Goal: Task Accomplishment & Management: Use online tool/utility

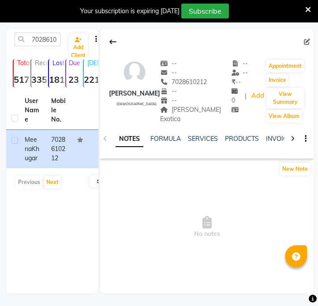
click at [48, 49] on div "7028610212 Add Client" at bounding box center [52, 43] width 89 height 21
click at [52, 41] on input "7028610212" at bounding box center [38, 40] width 46 height 14
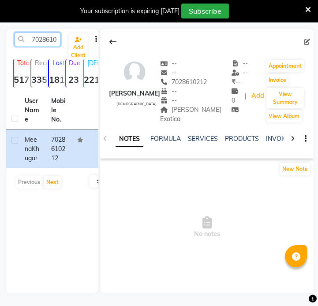
paste input "962314799"
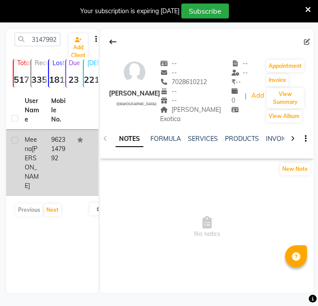
click at [75, 163] on td at bounding box center [85, 163] width 26 height 66
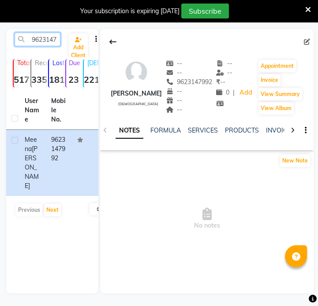
click at [58, 41] on input "9623147992" at bounding box center [38, 40] width 46 height 14
paste input "766636594"
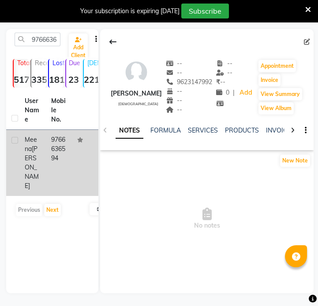
click at [29, 172] on div "Meena Parimal" at bounding box center [33, 163] width 16 height 56
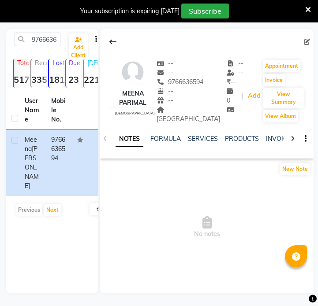
click at [189, 115] on div "[GEOGRAPHIC_DATA]" at bounding box center [192, 114] width 70 height 19
click at [190, 112] on span "[GEOGRAPHIC_DATA]" at bounding box center [188, 114] width 63 height 17
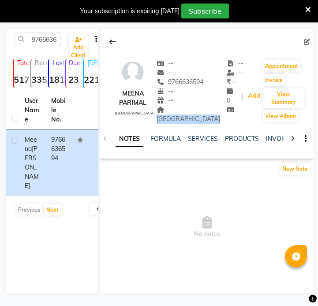
copy div "GANESH TOWER Address"
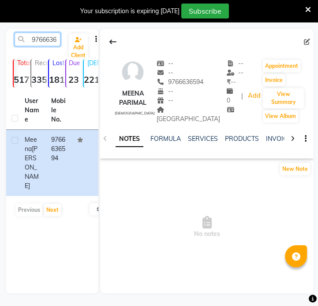
click at [49, 36] on input "9766636594" at bounding box center [38, 40] width 46 height 14
paste input "623147992"
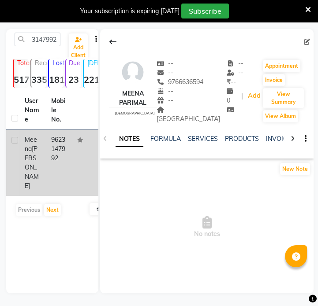
click at [71, 153] on td "9623147992" at bounding box center [59, 163] width 26 height 66
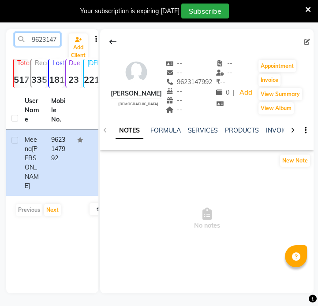
click at [30, 34] on input "9623147992" at bounding box center [38, 40] width 46 height 14
paste input "503135994"
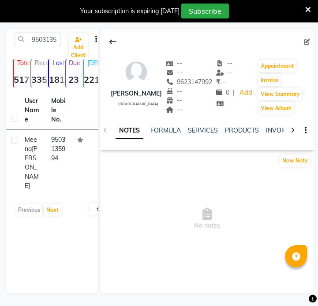
click at [51, 175] on td "9503135994" at bounding box center [59, 163] width 26 height 66
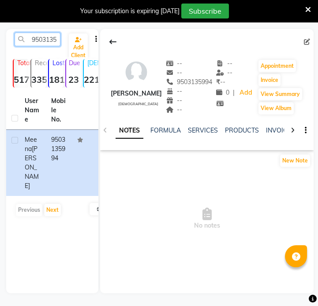
click at [44, 41] on input "9503135994" at bounding box center [38, 40] width 46 height 14
paste input "601436073"
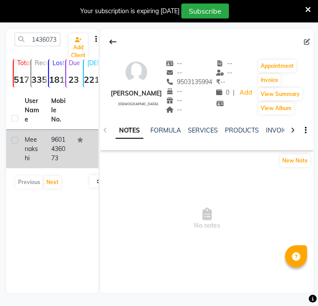
click at [53, 141] on td "9601436073" at bounding box center [59, 149] width 26 height 38
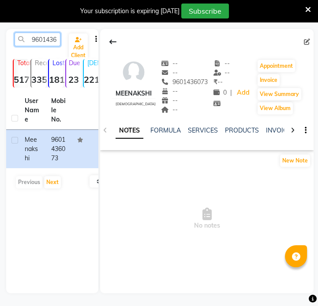
click at [42, 41] on input "9601436073" at bounding box center [38, 40] width 46 height 14
paste input "87033383"
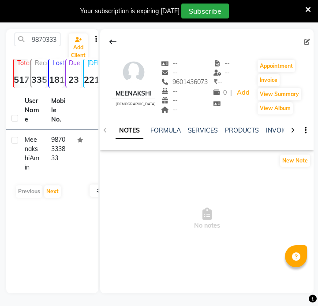
click at [58, 137] on td "9870333833" at bounding box center [59, 154] width 26 height 48
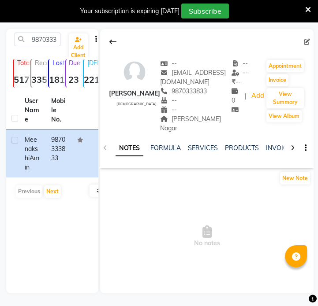
click at [186, 114] on div "-- [EMAIL_ADDRESS][DOMAIN_NAME] 9870333833 -- -- [PERSON_NAME]" at bounding box center [195, 96] width 71 height 74
click at [186, 115] on div "[PERSON_NAME] Nagar" at bounding box center [195, 124] width 71 height 19
click at [187, 115] on div "[PERSON_NAME] Nagar" at bounding box center [195, 124] width 71 height 19
click at [46, 37] on input "9870333833" at bounding box center [38, 40] width 46 height 14
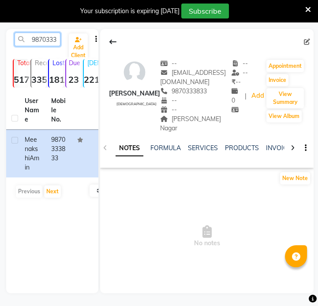
paste input "6359853156"
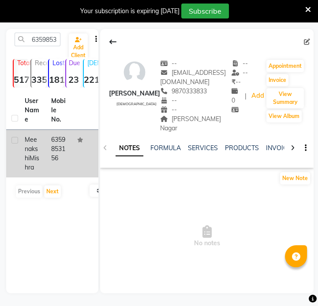
click at [73, 161] on td at bounding box center [85, 154] width 26 height 48
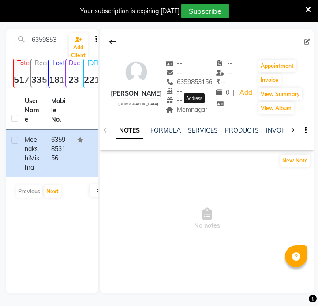
click at [198, 109] on span "Memnagar" at bounding box center [187, 110] width 42 height 8
copy span "Memnagar"
click at [44, 43] on input "6359853156" at bounding box center [38, 40] width 46 height 14
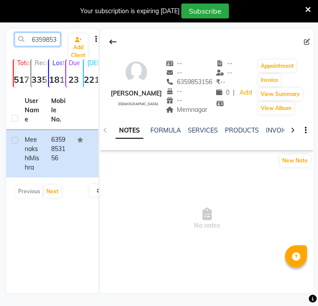
paste input "9359152735"
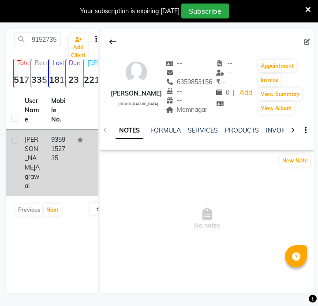
click at [56, 154] on td "9359152735" at bounding box center [59, 163] width 26 height 66
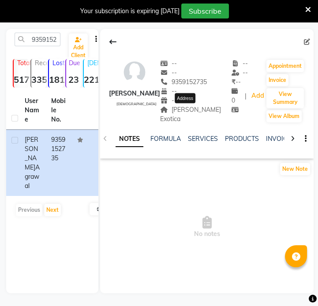
click at [198, 111] on span "[PERSON_NAME] Exotica" at bounding box center [190, 114] width 61 height 17
copy div "[PERSON_NAME] Exotica Address"
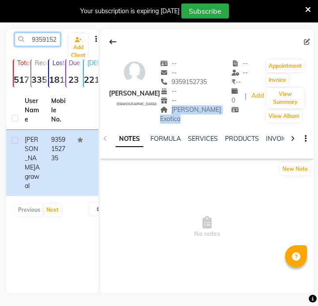
click at [32, 41] on input "9359152735" at bounding box center [38, 40] width 46 height 14
paste input "42210775"
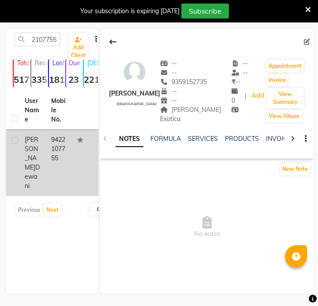
click at [77, 151] on td at bounding box center [85, 163] width 26 height 66
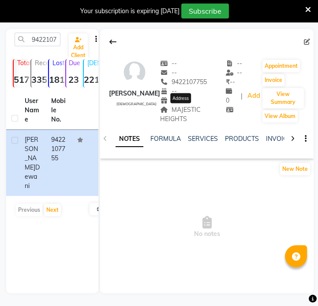
click at [172, 119] on span "MAJESTIC HEIGHTS" at bounding box center [180, 114] width 41 height 17
copy div "MAJESTIC HEIGHTS Address"
drag, startPoint x: 30, startPoint y: 29, endPoint x: 35, endPoint y: 35, distance: 7.5
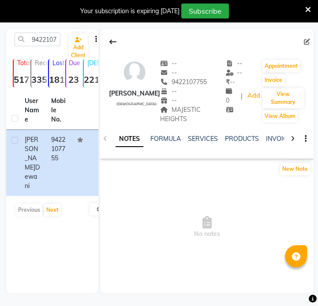
click at [33, 31] on div "9422107755 Add Client Total 5177 Recent 335 Lost 1816 Due 23 [DEMOGRAPHIC_DATA]…" at bounding box center [52, 161] width 92 height 265
click at [36, 35] on input "9422107755" at bounding box center [38, 40] width 46 height 14
paste input "8720884740"
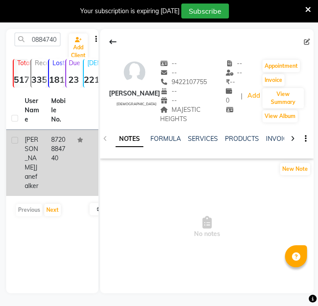
click at [62, 158] on td "8720884740" at bounding box center [59, 163] width 26 height 66
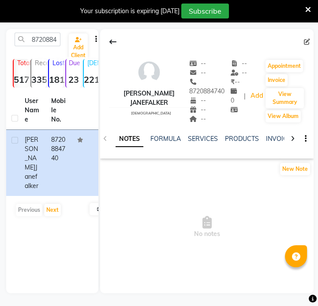
click at [48, 30] on div "8720884740 Add Client Total 5177 Recent 335 Lost 1816 Due 23 [DEMOGRAPHIC_DATA]…" at bounding box center [52, 161] width 92 height 265
click at [46, 39] on input "8720884740" at bounding box center [38, 40] width 46 height 14
paste input "7709319146"
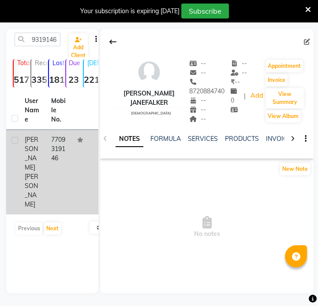
click at [58, 161] on td "7709319146" at bounding box center [59, 172] width 26 height 85
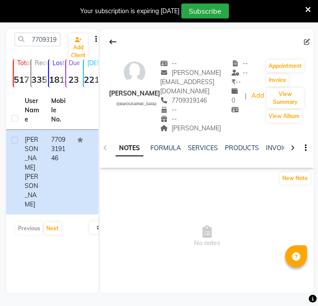
click at [187, 124] on div "[PERSON_NAME]" at bounding box center [195, 128] width 71 height 9
click at [190, 124] on span "[PERSON_NAME]" at bounding box center [190, 128] width 61 height 8
click at [191, 124] on span "[PERSON_NAME]" at bounding box center [190, 128] width 61 height 8
copy span "[PERSON_NAME]"
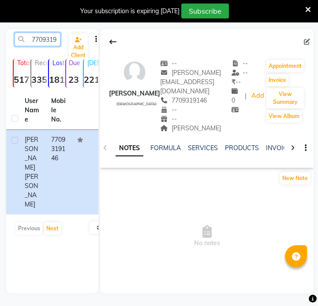
click at [46, 34] on input "7709319146" at bounding box center [38, 40] width 46 height 14
paste input "9373622300"
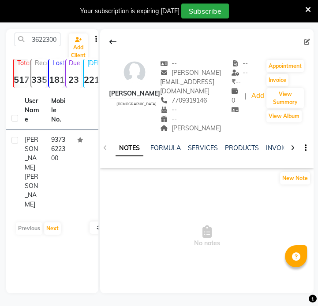
click at [62, 147] on td "9373622300" at bounding box center [59, 172] width 26 height 85
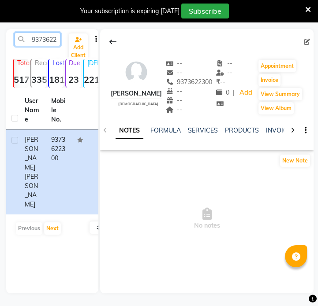
click at [57, 39] on input "9373622300" at bounding box center [38, 40] width 46 height 14
paste input "8460588102"
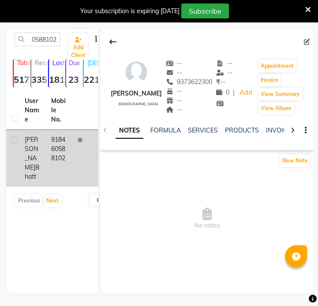
click at [63, 143] on td "918460588102" at bounding box center [59, 158] width 26 height 57
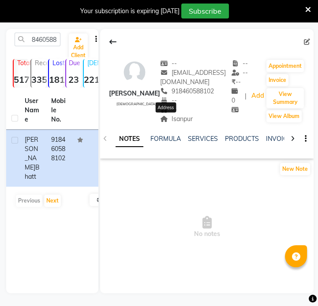
click at [177, 121] on span "Isanpur" at bounding box center [176, 119] width 33 height 8
copy span "Isanpur"
click at [49, 35] on input "8460588102" at bounding box center [38, 40] width 46 height 14
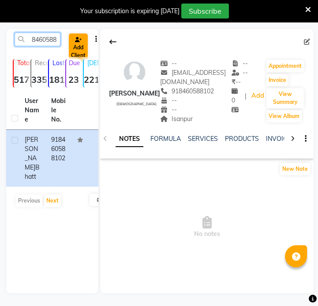
paste input "237605868"
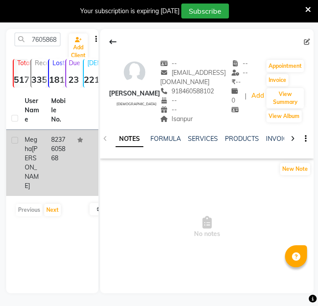
click at [66, 141] on td "8237605868" at bounding box center [59, 163] width 26 height 66
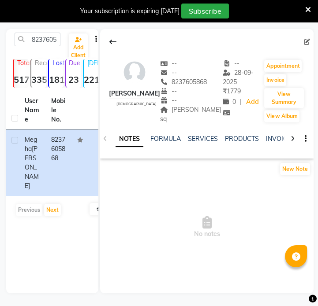
click at [207, 124] on div "NOTES FORMULA SERVICES PRODUCTS INVOICES APPOINTMENTS MEMBERSHIP PACKAGES VOUCH…" at bounding box center [206, 139] width 213 height 30
click at [187, 120] on span "[PERSON_NAME] sq" at bounding box center [190, 114] width 61 height 17
click at [203, 116] on span "[PERSON_NAME] sq" at bounding box center [190, 114] width 61 height 17
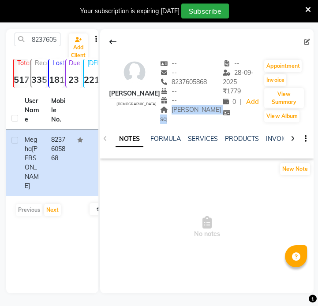
click at [203, 116] on span "[PERSON_NAME] sq" at bounding box center [190, 114] width 61 height 17
copy span "[PERSON_NAME] sq"
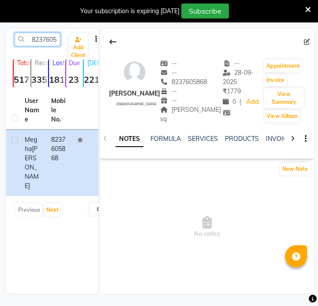
click at [44, 37] on input "8237605868" at bounding box center [38, 40] width 46 height 14
paste input "7350011739"
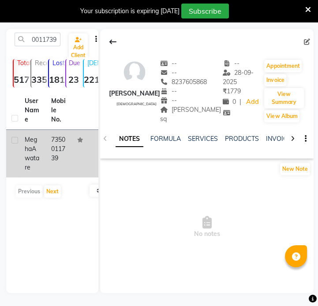
click at [58, 171] on td "7350011739" at bounding box center [59, 154] width 26 height 48
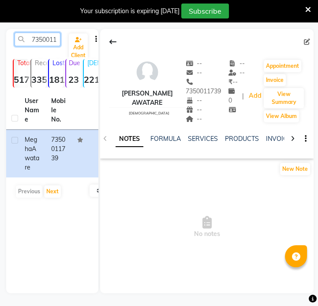
click at [50, 42] on input "7350011739" at bounding box center [38, 40] width 46 height 14
paste input "8829956375"
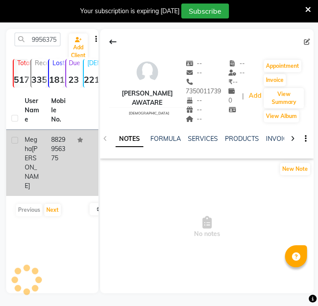
click at [60, 140] on td "8829956375" at bounding box center [59, 163] width 26 height 66
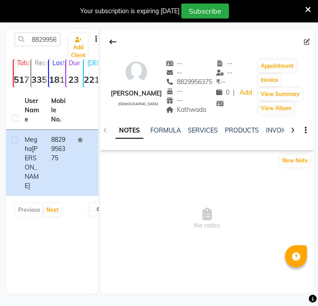
click at [203, 115] on div "-- -- 8829956375 -- -- [GEOGRAPHIC_DATA] Address" at bounding box center [189, 87] width 47 height 56
click at [204, 112] on span "Kathwada" at bounding box center [186, 110] width 41 height 8
copy div "Kathwada Address"
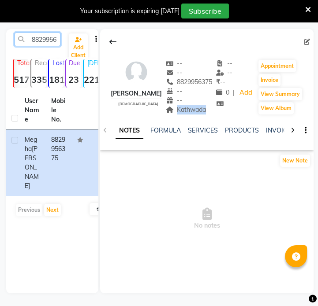
click at [52, 46] on input "8829956375" at bounding box center [38, 40] width 46 height 14
click at [52, 45] on input "8829956375" at bounding box center [38, 40] width 46 height 14
paste input "88160609"
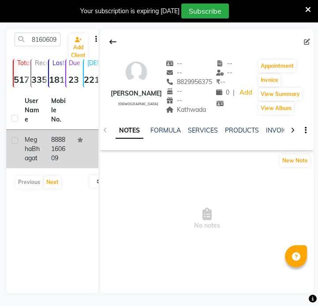
click at [68, 160] on td "8888160609" at bounding box center [59, 149] width 26 height 38
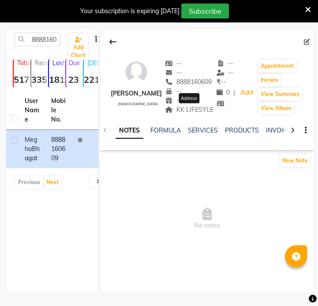
click at [202, 112] on span "KK LIFESYLE" at bounding box center [189, 110] width 48 height 8
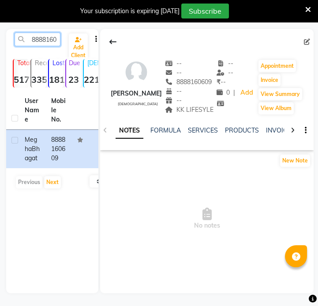
click at [39, 36] on input "8888160609" at bounding box center [38, 40] width 46 height 14
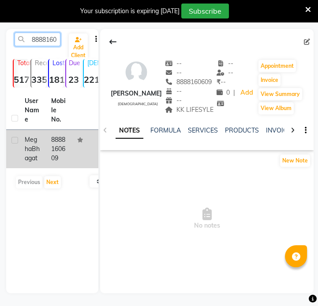
paste input "9769074134"
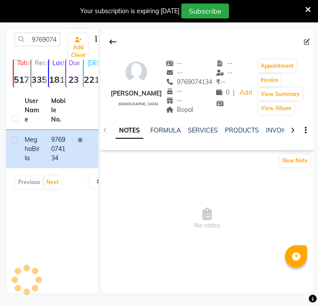
drag, startPoint x: 194, startPoint y: 116, endPoint x: 188, endPoint y: 115, distance: 6.3
click at [191, 116] on div "NOTES FORMULA SERVICES PRODUCTS INVOICES APPOINTMENTS MEMBERSHIP PACKAGES VOUCH…" at bounding box center [206, 131] width 213 height 30
click at [183, 110] on span "Bopal" at bounding box center [180, 110] width 28 height 8
copy span "Bopal"
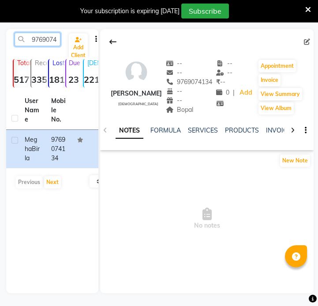
click at [49, 41] on input "9769074134" at bounding box center [38, 40] width 46 height 14
paste input "584335746"
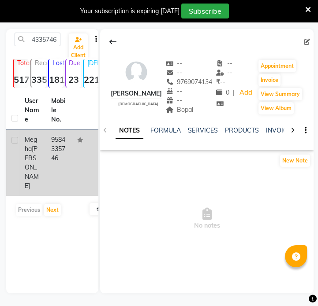
click at [62, 163] on td "9584335746" at bounding box center [59, 163] width 26 height 66
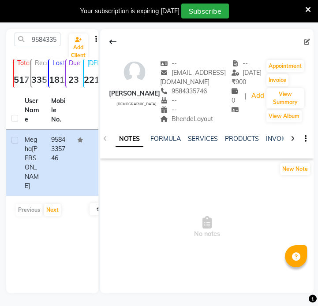
click at [185, 123] on span "BhendeLayout" at bounding box center [186, 119] width 53 height 8
copy span "BhendeLayout"
click at [45, 37] on input "9584335746" at bounding box center [38, 40] width 46 height 14
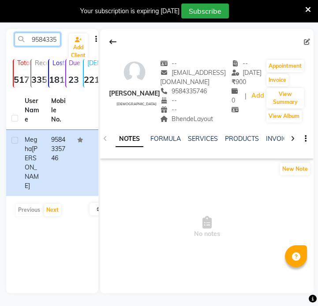
click at [45, 37] on input "9584335746" at bounding box center [38, 40] width 46 height 14
paste input "7038900677"
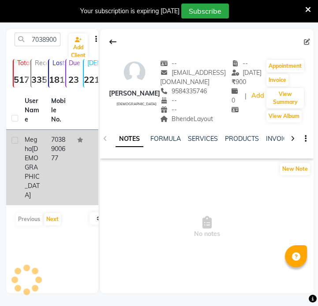
click at [53, 156] on td "7038900677" at bounding box center [59, 167] width 26 height 75
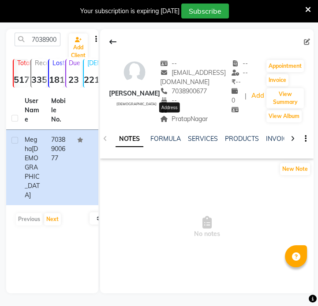
click at [166, 121] on span "PratapNagar" at bounding box center [184, 119] width 48 height 8
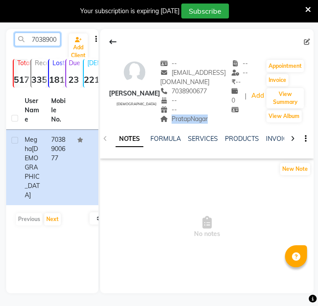
click at [47, 40] on input "7038900677" at bounding box center [38, 40] width 46 height 14
paste input "[PERSON_NAME]"
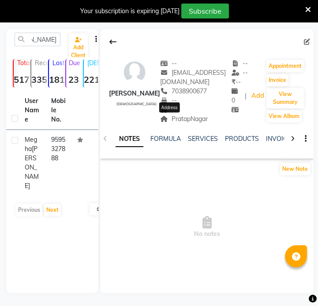
click at [181, 118] on span "PratapNagar" at bounding box center [184, 119] width 48 height 8
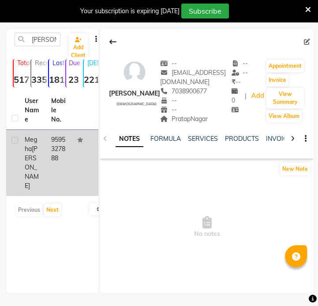
click at [51, 172] on td "9595327888" at bounding box center [59, 163] width 26 height 66
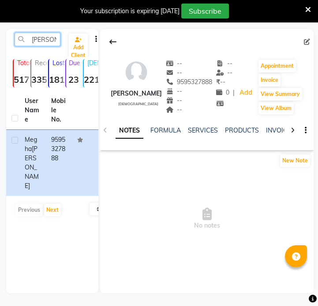
click at [47, 41] on input "[PERSON_NAME]" at bounding box center [38, 40] width 46 height 14
paste input "9834"
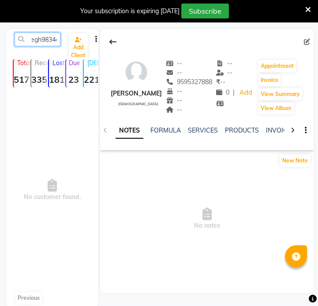
click at [52, 41] on input "Megh9834a [PERSON_NAME]" at bounding box center [38, 40] width 46 height 14
paste input "9834296727"
click at [44, 44] on input "9834296727Khandelwal" at bounding box center [38, 40] width 46 height 14
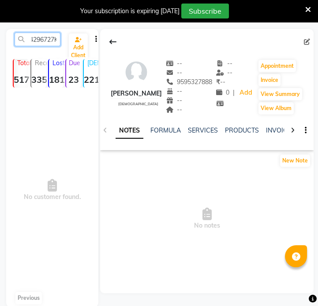
click at [44, 44] on input "9834296727Khandelwal" at bounding box center [38, 40] width 46 height 14
paste input "text"
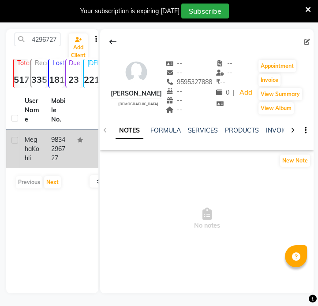
click at [35, 155] on span "Kohli" at bounding box center [32, 153] width 15 height 17
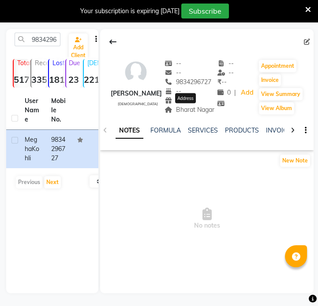
click at [193, 112] on span "Bharat Nagar" at bounding box center [189, 110] width 50 height 8
click at [194, 113] on span "Bharat Nagar" at bounding box center [189, 110] width 50 height 8
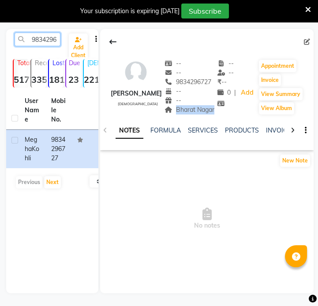
click at [48, 35] on input "9834296727" at bounding box center [38, 40] width 46 height 14
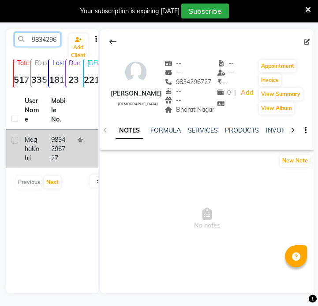
paste input "595327888"
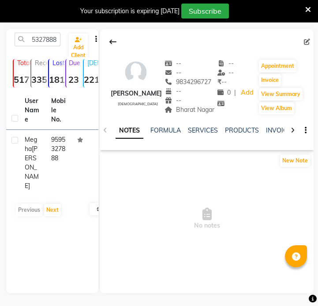
click at [63, 143] on td "9595327888" at bounding box center [59, 163] width 26 height 66
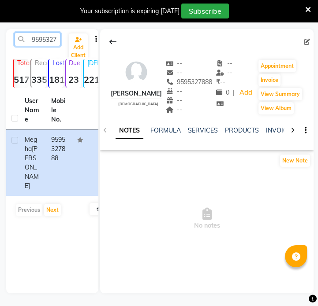
click at [36, 41] on input "9595327888" at bounding box center [38, 40] width 46 height 14
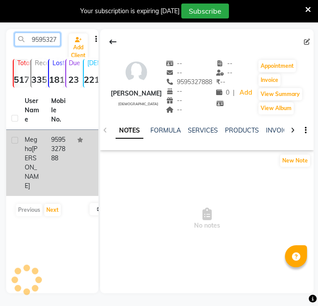
paste input "860351570"
click at [78, 172] on td at bounding box center [85, 163] width 26 height 66
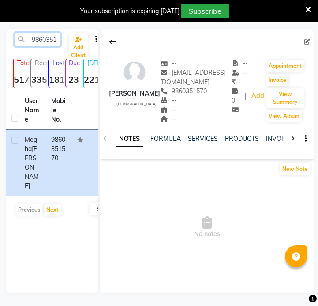
click at [41, 45] on input "9860351570" at bounding box center [38, 40] width 46 height 14
paste input "886677629"
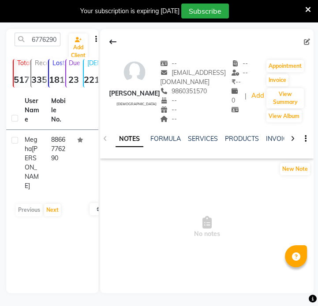
click at [52, 169] on div "User Name Mobile No. [PERSON_NAME] 8866776290 Previous Next 10 50 100" at bounding box center [52, 156] width 92 height 130
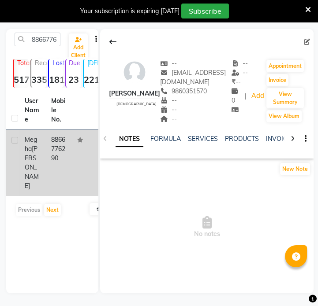
click at [57, 152] on td "8866776290" at bounding box center [59, 163] width 26 height 66
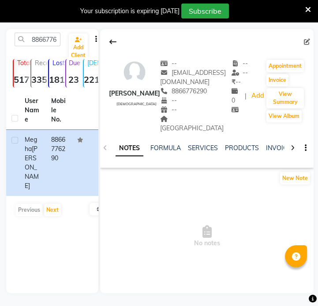
click at [182, 119] on span "[GEOGRAPHIC_DATA]" at bounding box center [191, 123] width 63 height 17
click at [39, 37] on input "8866776290" at bounding box center [38, 40] width 46 height 14
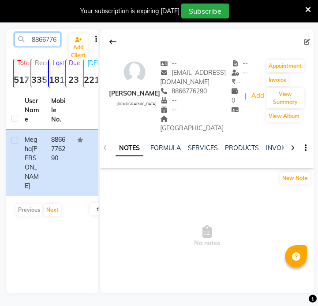
paste input "117496"
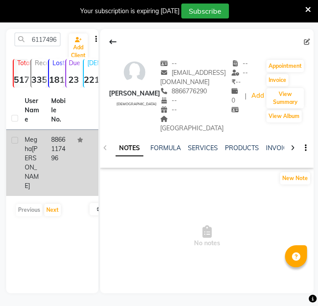
click at [54, 143] on td "8866117496" at bounding box center [59, 163] width 26 height 66
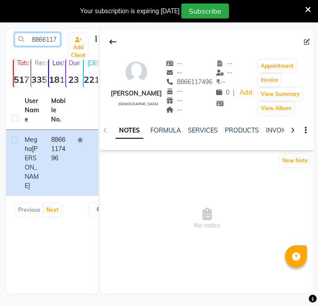
click at [29, 41] on input "8866117496" at bounding box center [38, 40] width 46 height 14
paste input "7558011879"
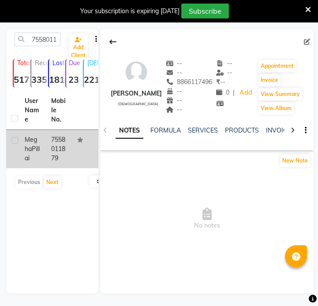
click at [59, 140] on td "7558011879" at bounding box center [59, 149] width 26 height 38
click at [71, 145] on td "7558011879" at bounding box center [59, 149] width 26 height 38
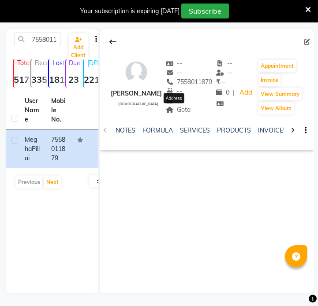
click at [180, 112] on span "Gota" at bounding box center [178, 110] width 25 height 8
click at [51, 41] on input "7558011879" at bounding box center [38, 40] width 46 height 14
paste input "9158028666"
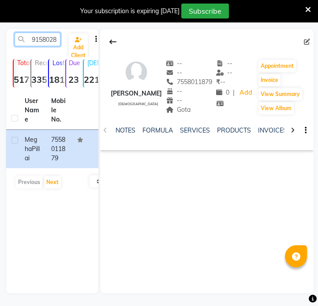
scroll to position [0, 12]
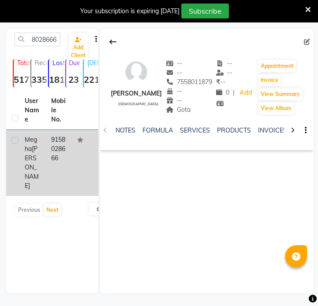
click at [65, 143] on td "9158028666" at bounding box center [59, 163] width 26 height 66
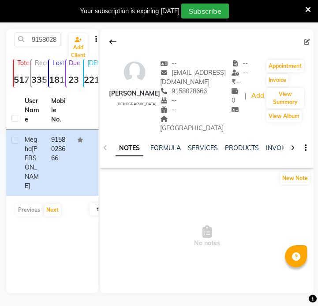
click at [188, 113] on div "--" at bounding box center [195, 109] width 71 height 9
click at [188, 115] on div "[GEOGRAPHIC_DATA]" at bounding box center [195, 124] width 71 height 19
click at [54, 46] on input "9158028666" at bounding box center [38, 40] width 46 height 14
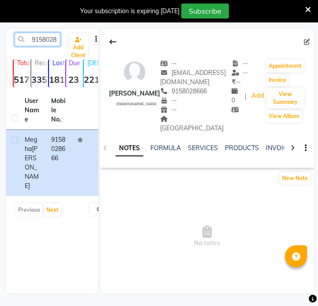
click at [54, 46] on input "9158028666" at bounding box center [38, 40] width 46 height 14
paste input "7498421004"
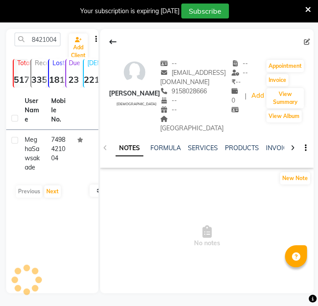
click at [70, 137] on td "7498421004" at bounding box center [59, 154] width 26 height 48
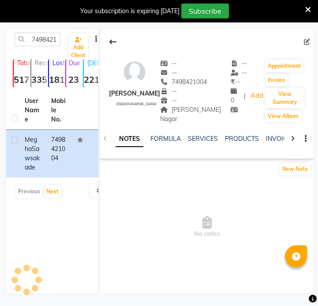
click at [199, 113] on span "[PERSON_NAME] Nagar" at bounding box center [190, 114] width 61 height 17
click at [52, 40] on input "7498421004" at bounding box center [38, 40] width 46 height 14
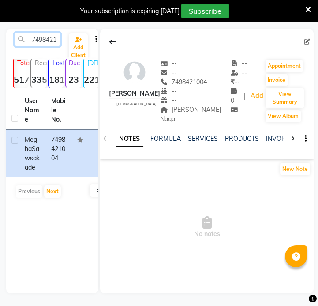
paste input "9172575116"
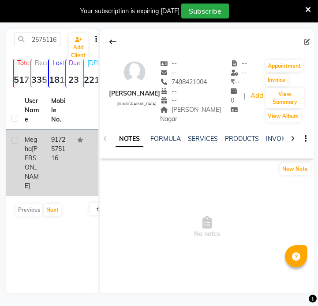
click at [48, 139] on td "9172575116" at bounding box center [59, 163] width 26 height 66
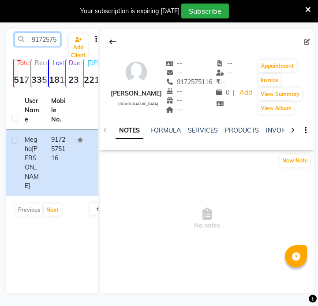
click at [52, 40] on input "9172575116" at bounding box center [38, 40] width 46 height 14
paste input "7874253088"
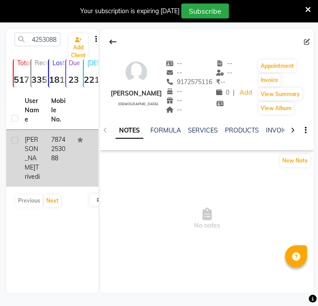
click at [48, 145] on td "7874253088" at bounding box center [59, 158] width 26 height 57
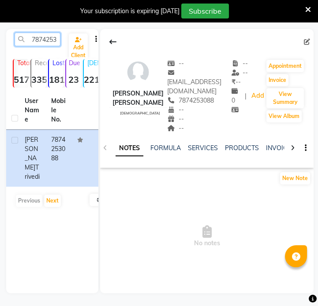
click at [32, 37] on input "7874253088" at bounding box center [38, 40] width 46 height 14
paste input "6354029472"
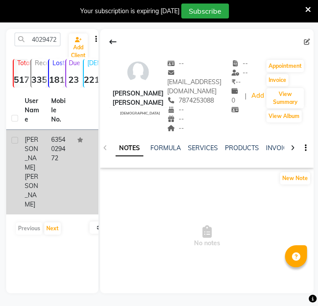
click at [57, 142] on td "6354029472" at bounding box center [59, 172] width 26 height 85
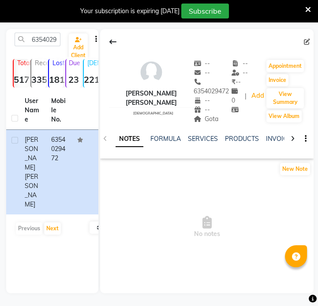
click at [190, 124] on div "NOTES FORMULA SERVICES PRODUCTS INVOICES APPOINTMENTS MEMBERSHIP PACKAGES VOUCH…" at bounding box center [206, 139] width 213 height 30
drag, startPoint x: 190, startPoint y: 116, endPoint x: 195, endPoint y: 111, distance: 7.2
click at [190, 124] on div "NOTES FORMULA SERVICES PRODUCTS INVOICES APPOINTMENTS MEMBERSHIP PACKAGES VOUCH…" at bounding box center [206, 139] width 213 height 30
click at [197, 115] on span "Gota" at bounding box center [206, 119] width 25 height 8
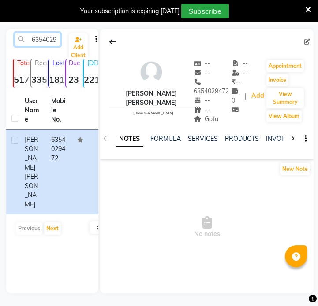
click at [49, 45] on input "6354029472" at bounding box center [38, 40] width 46 height 14
click at [48, 45] on input "6354029472" at bounding box center [38, 40] width 46 height 14
paste input "9099933144"
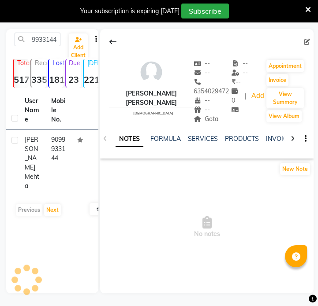
click at [45, 123] on th "User Name" at bounding box center [32, 110] width 26 height 39
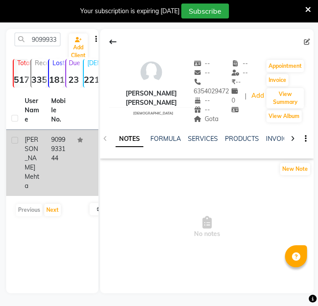
click at [59, 157] on td "9099933144" at bounding box center [59, 163] width 26 height 66
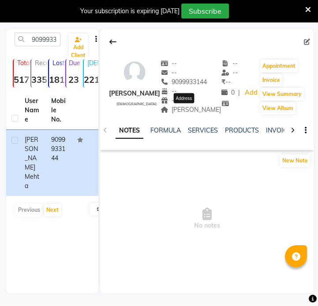
click at [179, 111] on span "[PERSON_NAME]" at bounding box center [190, 110] width 61 height 8
click at [54, 44] on input "9099933144" at bounding box center [38, 40] width 46 height 14
paste input "511896528"
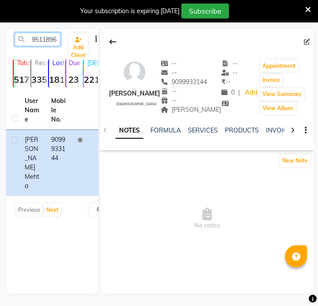
scroll to position [0, 12]
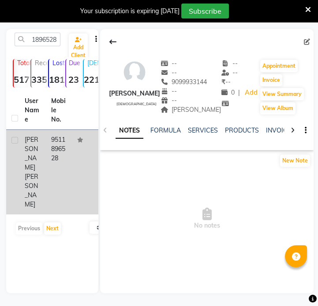
click at [60, 137] on td "9511896528" at bounding box center [59, 172] width 26 height 85
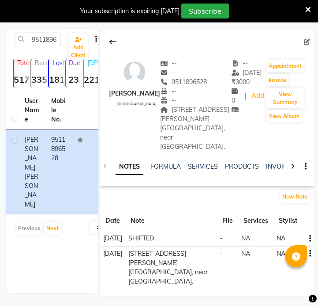
click at [189, 113] on span "[STREET_ADDRESS][PERSON_NAME] [GEOGRAPHIC_DATA], near [GEOGRAPHIC_DATA]." at bounding box center [194, 128] width 69 height 45
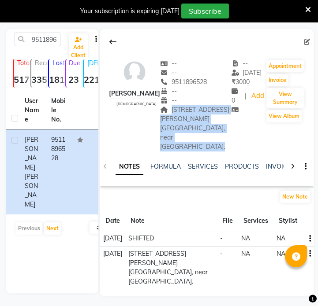
click at [189, 113] on span "[STREET_ADDRESS][PERSON_NAME] [GEOGRAPHIC_DATA], near [GEOGRAPHIC_DATA]." at bounding box center [194, 128] width 69 height 45
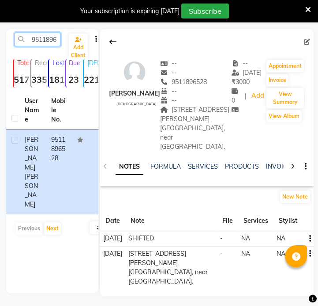
click at [39, 43] on input "9511896528" at bounding box center [38, 40] width 46 height 14
paste input "73979699"
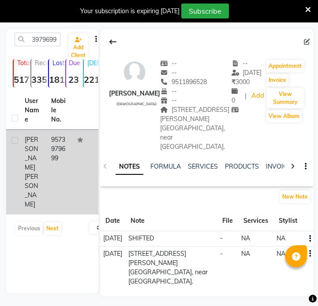
click at [51, 145] on td "9573979699" at bounding box center [59, 172] width 26 height 85
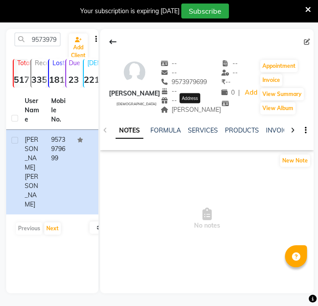
click at [181, 109] on span "[PERSON_NAME]" at bounding box center [190, 110] width 61 height 8
click at [206, 113] on span "[PERSON_NAME]" at bounding box center [190, 110] width 61 height 8
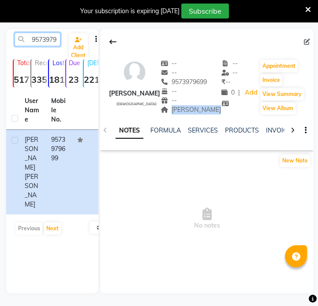
click at [38, 38] on input "9573979699" at bounding box center [38, 40] width 46 height 14
click at [37, 38] on input "9573979699" at bounding box center [38, 40] width 46 height 14
paste input "7550242455"
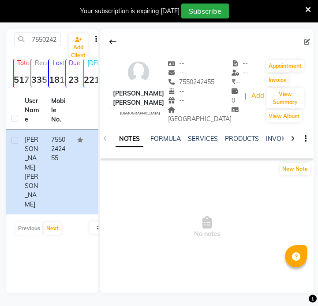
click at [206, 124] on div "[GEOGRAPHIC_DATA]" at bounding box center [199, 114] width 63 height 19
click at [212, 105] on div "--" at bounding box center [199, 100] width 63 height 9
click at [209, 115] on div "[GEOGRAPHIC_DATA]" at bounding box center [199, 114] width 63 height 19
click at [210, 117] on span "[GEOGRAPHIC_DATA]" at bounding box center [199, 114] width 63 height 17
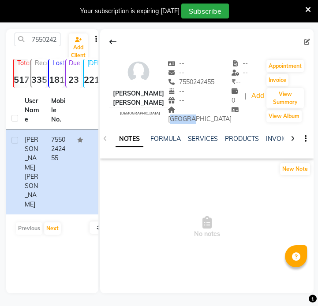
click at [210, 119] on span "[GEOGRAPHIC_DATA]" at bounding box center [199, 114] width 63 height 17
click at [45, 38] on input "7550242455" at bounding box center [38, 40] width 46 height 14
paste input "9890036130"
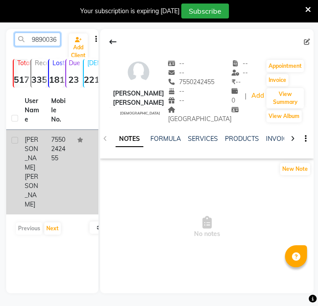
scroll to position [0, 12]
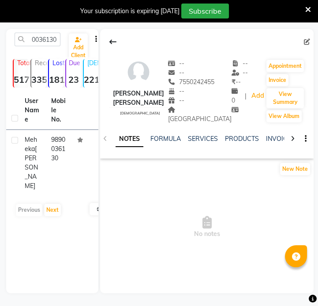
click at [68, 203] on div "Previous Next" at bounding box center [52, 210] width 85 height 14
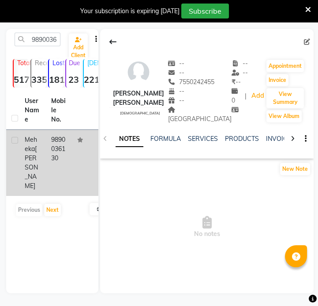
click at [66, 168] on td "9890036130" at bounding box center [59, 163] width 26 height 66
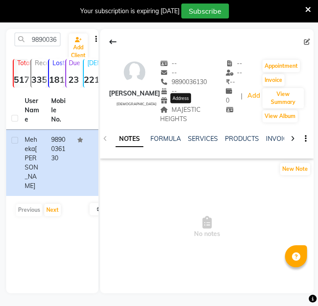
click at [183, 106] on span "MAJESTIC HEIGHTS" at bounding box center [180, 114] width 41 height 17
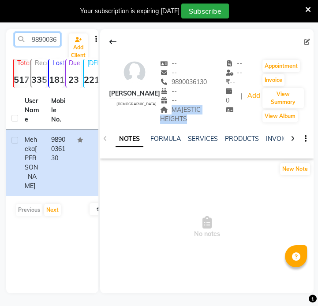
click at [35, 43] on input "9890036130" at bounding box center [38, 40] width 46 height 14
paste input "760006061"
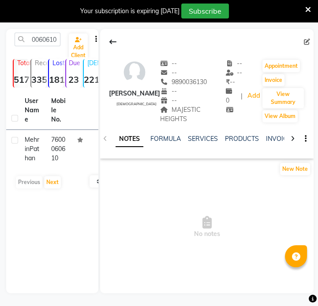
click at [64, 154] on td "7600060610" at bounding box center [59, 149] width 26 height 38
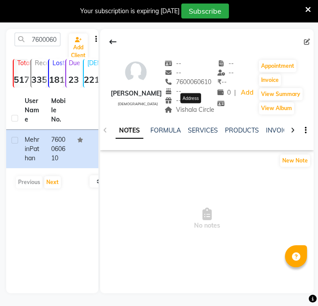
click at [198, 113] on span "Vishala Circle" at bounding box center [189, 110] width 50 height 8
click at [39, 37] on input "7600060610" at bounding box center [38, 40] width 46 height 14
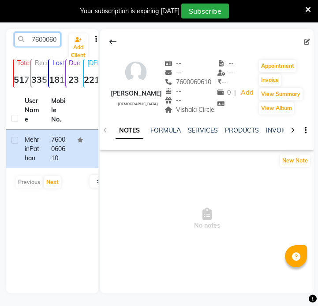
paste input "517051704"
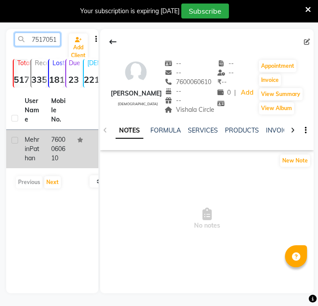
scroll to position [0, 12]
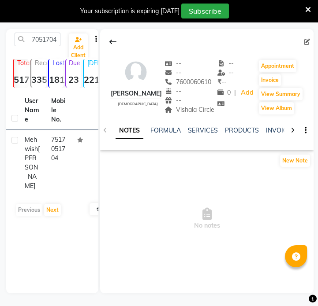
click at [83, 171] on td at bounding box center [85, 163] width 26 height 66
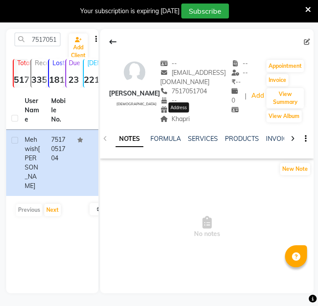
click at [186, 116] on span "Khapri" at bounding box center [175, 119] width 30 height 8
click at [62, 45] on div "7517051704" at bounding box center [37, 40] width 59 height 14
click at [46, 37] on input "7517051704" at bounding box center [38, 40] width 46 height 14
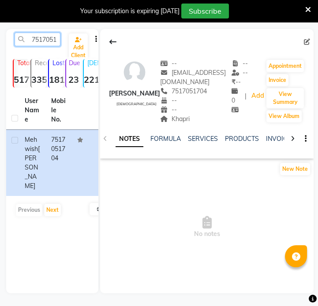
paste input "9909053809"
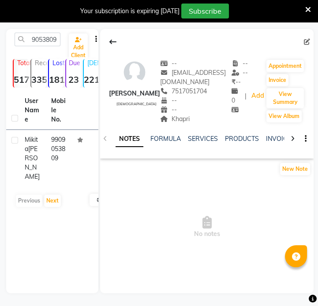
click at [51, 128] on th "Mobile No." at bounding box center [59, 110] width 26 height 39
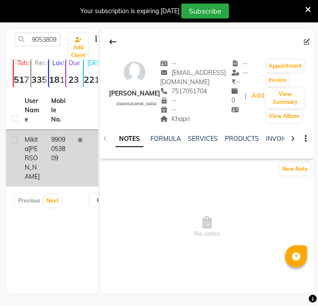
scroll to position [0, 0]
click at [55, 145] on td "9909053809" at bounding box center [59, 158] width 26 height 57
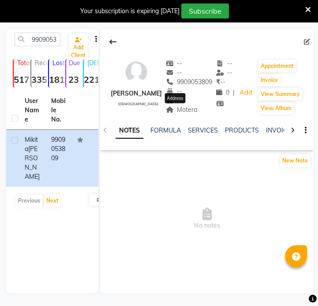
click at [185, 110] on span "Motera" at bounding box center [182, 110] width 32 height 8
click at [54, 38] on input "9909053809" at bounding box center [38, 40] width 46 height 14
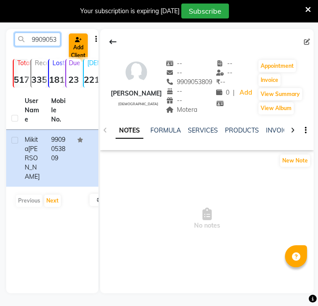
paste input "7767009940"
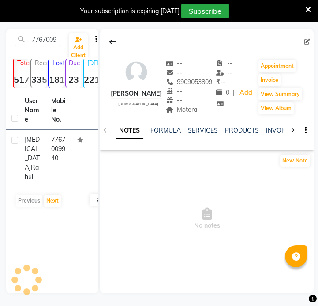
click at [39, 135] on div "[MEDICAL_DATA][PERSON_NAME]" at bounding box center [33, 158] width 16 height 46
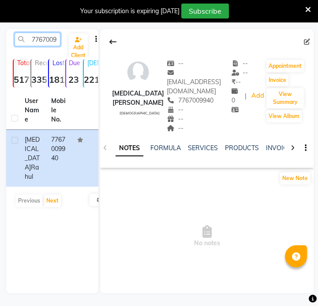
click at [45, 40] on input "7767009940" at bounding box center [38, 40] width 46 height 14
paste input "9881555381"
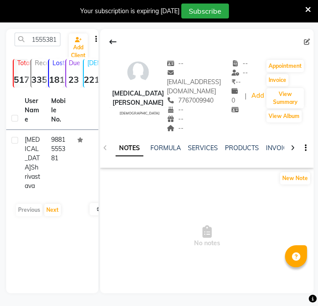
click at [67, 158] on td "9881555381" at bounding box center [59, 163] width 26 height 66
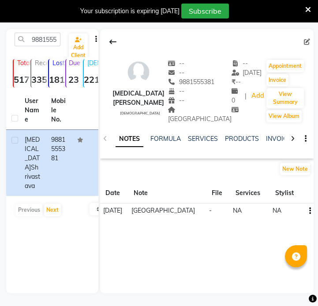
click at [198, 124] on div "NOTES FORMULA SERVICES PRODUCTS INVOICES APPOINTMENTS MEMBERSHIP PACKAGES VOUCH…" at bounding box center [206, 139] width 213 height 30
click at [197, 122] on span "[GEOGRAPHIC_DATA]" at bounding box center [199, 114] width 63 height 17
click at [53, 41] on input "9881555381" at bounding box center [38, 40] width 46 height 14
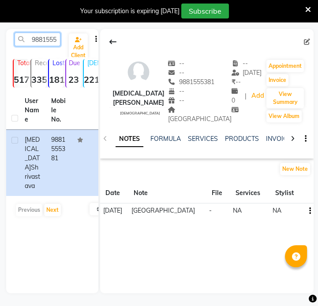
click at [53, 41] on input "9881555381" at bounding box center [38, 40] width 46 height 14
paste input "7623811813"
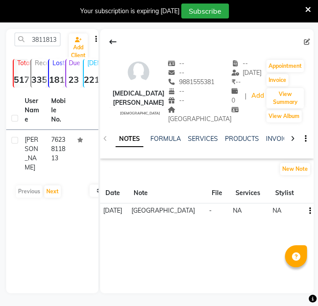
click at [72, 148] on td at bounding box center [85, 154] width 26 height 48
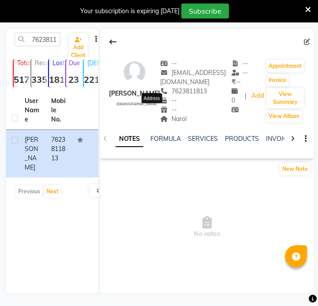
click at [160, 115] on span "Narol" at bounding box center [173, 119] width 26 height 8
click at [37, 36] on input "7623811813" at bounding box center [38, 40] width 46 height 14
paste input "9313718856"
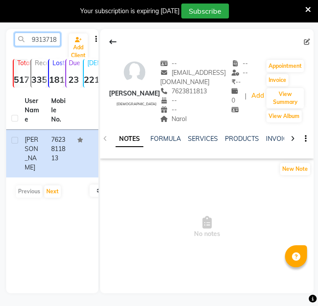
scroll to position [0, 12]
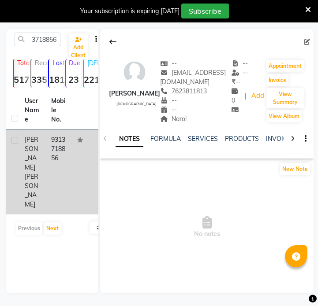
click at [59, 159] on td "9313718856" at bounding box center [59, 172] width 26 height 85
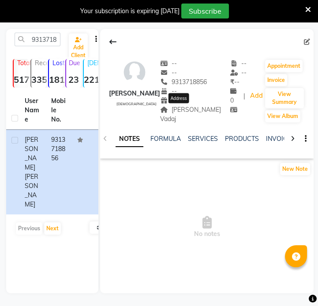
click at [186, 111] on span "[PERSON_NAME] Vadaj" at bounding box center [190, 114] width 61 height 17
click at [188, 110] on span "[PERSON_NAME] Vadaj" at bounding box center [190, 114] width 61 height 17
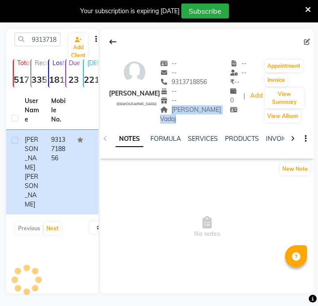
click at [188, 110] on span "[PERSON_NAME] Vadaj" at bounding box center [190, 114] width 61 height 17
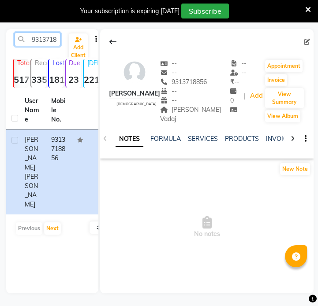
click at [52, 43] on input "9313718856" at bounding box center [38, 40] width 46 height 14
paste input "8792627284"
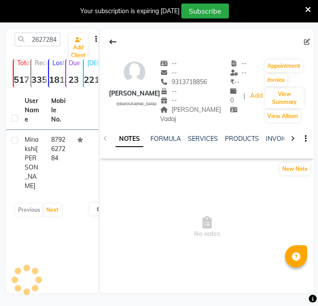
scroll to position [0, 0]
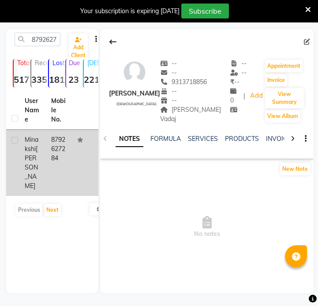
click at [72, 156] on td at bounding box center [85, 163] width 26 height 66
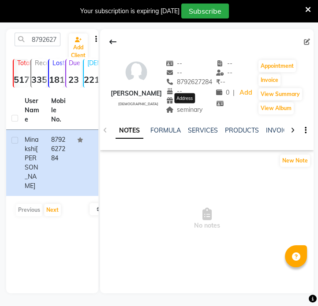
click at [187, 112] on span "seminary" at bounding box center [184, 110] width 37 height 8
click at [41, 41] on input "8792627284" at bounding box center [38, 40] width 46 height 14
paste input "750677625"
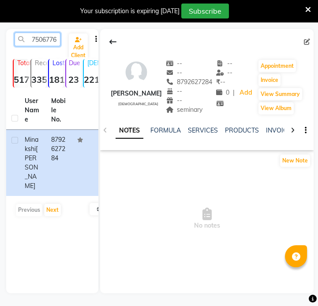
scroll to position [0, 12]
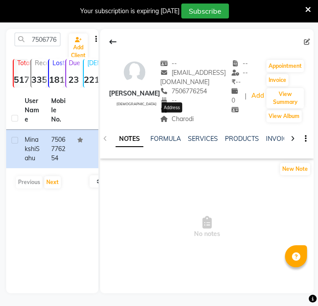
click at [181, 121] on span "Charodi" at bounding box center [177, 119] width 34 height 8
click at [45, 41] on input "7506776254" at bounding box center [38, 40] width 46 height 14
paste input "915833097"
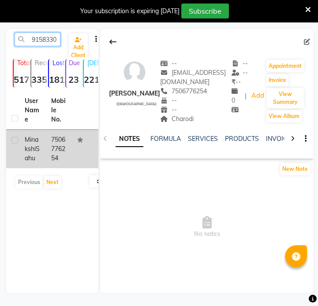
scroll to position [0, 12]
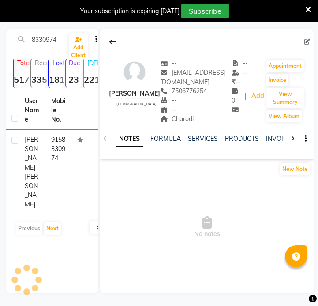
click at [63, 145] on td "9158330974" at bounding box center [59, 172] width 26 height 85
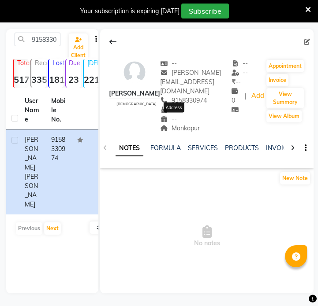
click at [181, 124] on span "Mankapur" at bounding box center [180, 128] width 40 height 8
click at [41, 37] on input "9158330974" at bounding box center [38, 40] width 46 height 14
paste input "8141200888"
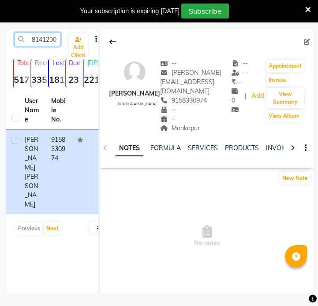
scroll to position [0, 12]
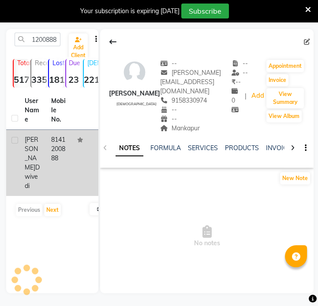
click at [72, 164] on td at bounding box center [85, 163] width 26 height 66
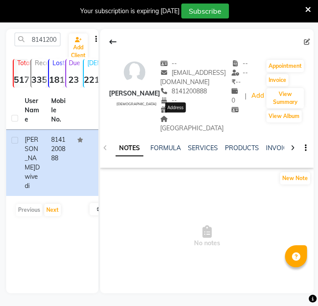
click at [185, 119] on span "[GEOGRAPHIC_DATA]" at bounding box center [191, 123] width 63 height 17
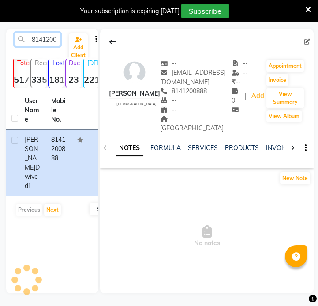
click at [35, 41] on input "8141200888" at bounding box center [38, 40] width 46 height 14
paste input "9987145660"
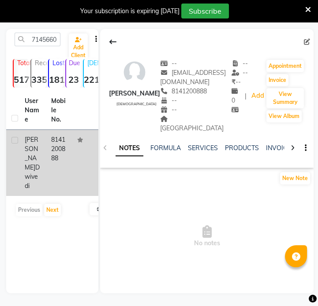
click at [86, 149] on td at bounding box center [85, 163] width 26 height 66
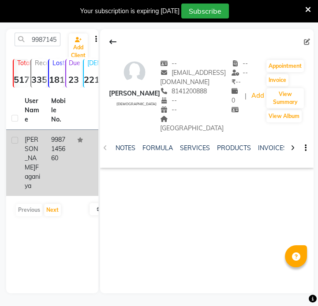
drag, startPoint x: 44, startPoint y: 158, endPoint x: 90, endPoint y: 149, distance: 46.8
click at [44, 158] on td "[PERSON_NAME]" at bounding box center [32, 163] width 26 height 66
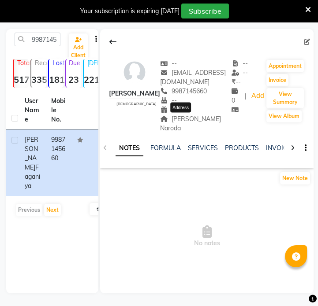
click at [182, 122] on span "[PERSON_NAME] Naroda" at bounding box center [190, 123] width 61 height 17
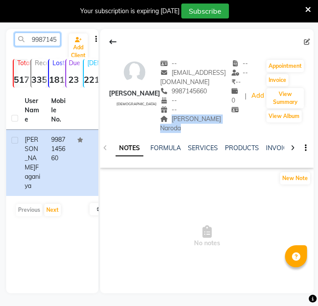
click at [37, 38] on input "9987145660" at bounding box center [38, 40] width 46 height 14
paste input "8141200888"
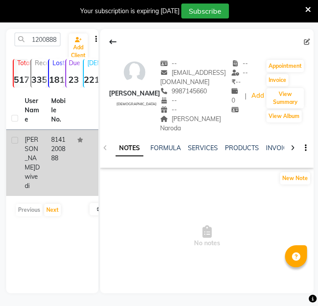
click at [52, 147] on td "8141200888" at bounding box center [59, 163] width 26 height 66
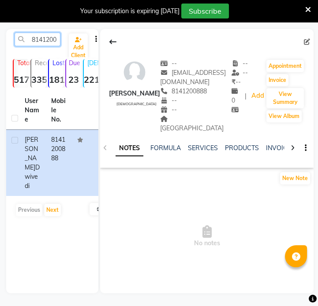
click at [54, 44] on input "8141200888" at bounding box center [38, 40] width 46 height 14
paste input "9923538259"
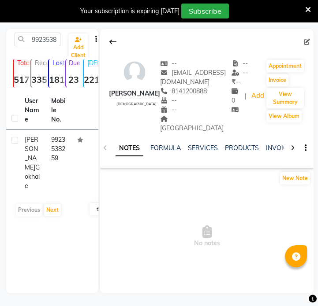
click at [48, 127] on th "Mobile No." at bounding box center [59, 110] width 26 height 39
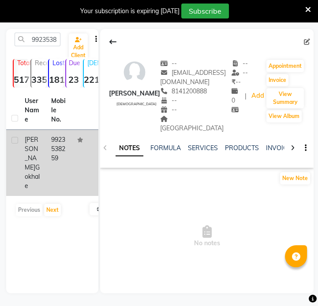
click at [50, 143] on td "9923538259" at bounding box center [59, 163] width 26 height 66
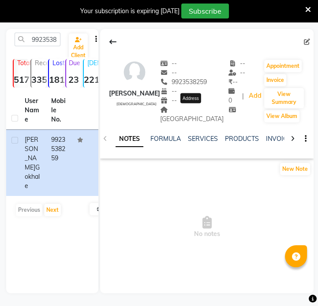
click at [188, 111] on span "[GEOGRAPHIC_DATA]" at bounding box center [191, 114] width 63 height 17
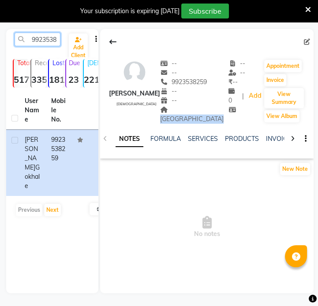
click at [37, 41] on input "9923538259" at bounding box center [38, 40] width 46 height 14
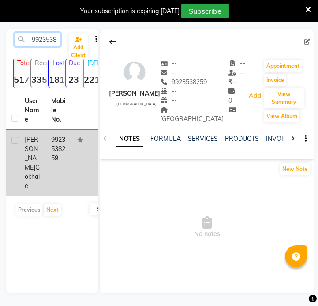
paste input "878897992"
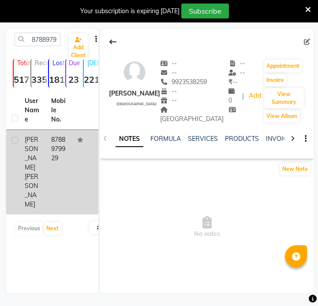
click at [65, 155] on td "8788979929" at bounding box center [59, 172] width 26 height 85
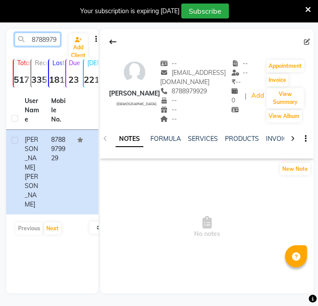
click at [43, 36] on input "8788979929" at bounding box center [38, 40] width 46 height 14
paste input "7066252096"
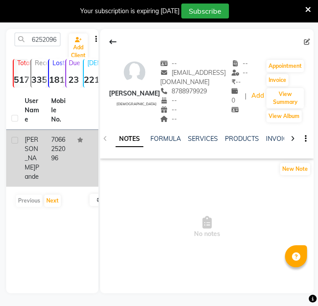
drag, startPoint x: 46, startPoint y: 134, endPoint x: 67, endPoint y: 143, distance: 23.1
click at [48, 145] on td "7066252096" at bounding box center [59, 158] width 26 height 57
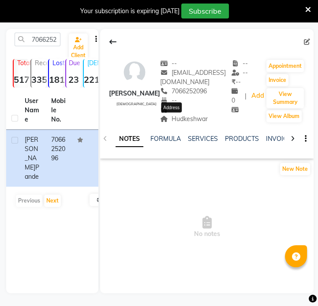
click at [179, 118] on span "Hudkeshwar" at bounding box center [184, 119] width 48 height 8
click at [40, 43] on input "7066252096" at bounding box center [38, 40] width 46 height 14
paste input "9033044038"
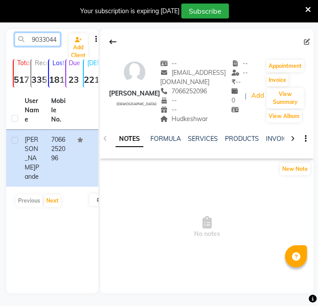
scroll to position [0, 12]
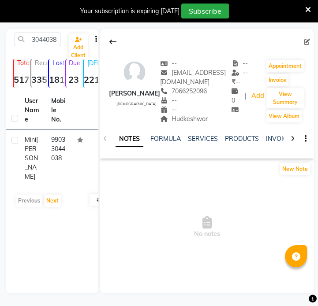
click at [50, 138] on td "99033044038" at bounding box center [59, 158] width 26 height 57
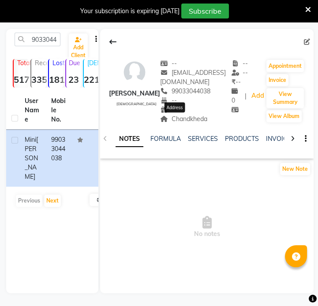
click at [162, 116] on span "Chandkheda" at bounding box center [183, 119] width 47 height 8
click at [41, 32] on div "9033044038 Add Client Total 5177 Recent 335 Lost 1816 Due 23 [DEMOGRAPHIC_DATA]…" at bounding box center [52, 161] width 92 height 265
click at [48, 43] on input "9033044038" at bounding box center [38, 40] width 46 height 14
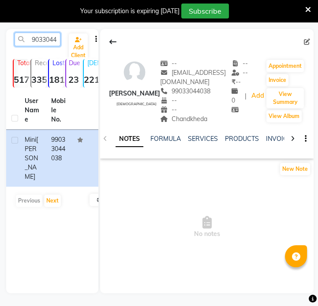
paste input "31332007"
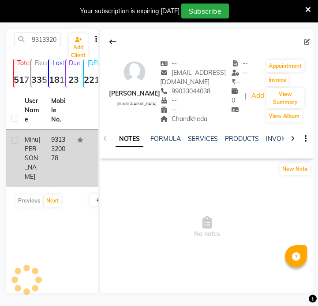
click at [62, 141] on td "9313320078" at bounding box center [59, 158] width 26 height 57
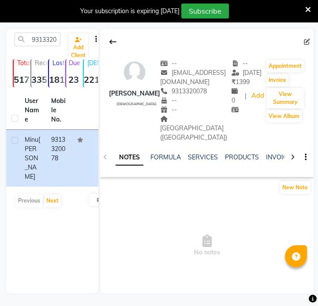
click at [168, 118] on span "[GEOGRAPHIC_DATA] ([GEOGRAPHIC_DATA])" at bounding box center [193, 128] width 67 height 26
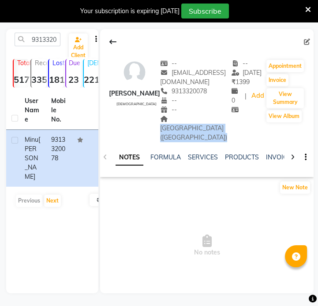
click at [168, 118] on span "[GEOGRAPHIC_DATA] ([GEOGRAPHIC_DATA])" at bounding box center [193, 128] width 67 height 26
click at [58, 40] on input "9313320078" at bounding box center [38, 40] width 46 height 14
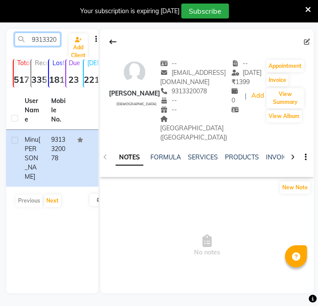
click at [58, 40] on input "9313320078" at bounding box center [38, 40] width 46 height 14
paste input "743591120"
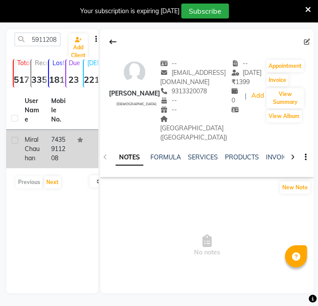
click at [57, 153] on td "7435911208" at bounding box center [59, 149] width 26 height 38
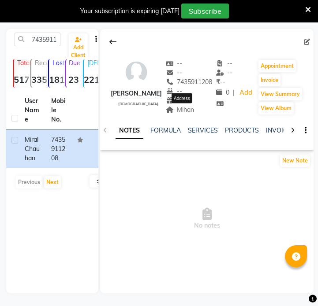
click at [191, 113] on span "Mihan" at bounding box center [180, 110] width 29 height 8
click at [52, 40] on input "7435911208" at bounding box center [38, 40] width 46 height 14
paste input "283872131"
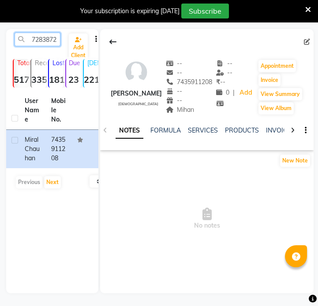
scroll to position [0, 12]
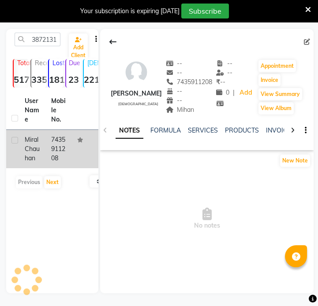
click at [52, 147] on td "7435911208" at bounding box center [59, 149] width 26 height 38
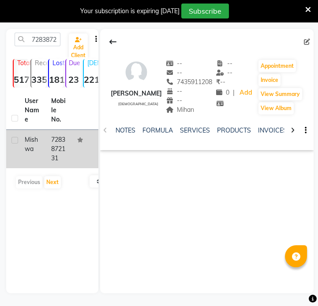
click at [67, 151] on td "7283872131" at bounding box center [59, 149] width 26 height 38
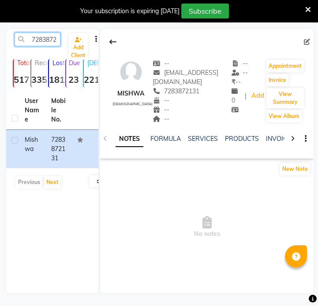
click at [46, 39] on input "7283872131" at bounding box center [38, 40] width 46 height 14
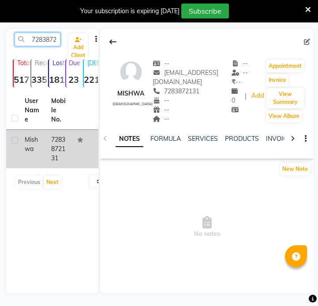
paste input "9579023536"
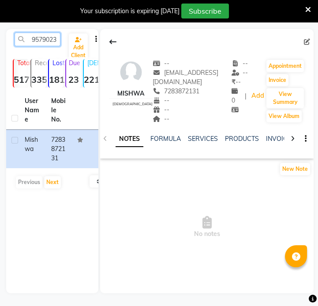
scroll to position [0, 12]
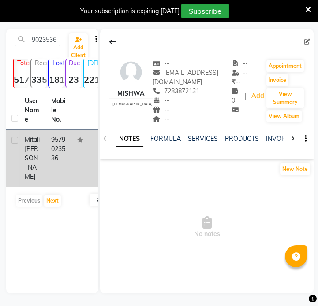
click at [60, 155] on td "9579023536" at bounding box center [59, 158] width 26 height 57
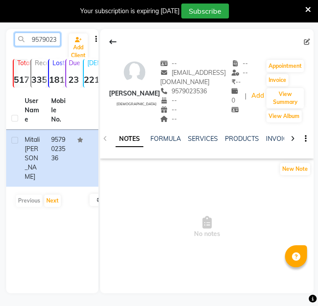
click at [45, 38] on input "9579023536" at bounding box center [38, 40] width 46 height 14
paste input "7383931021"
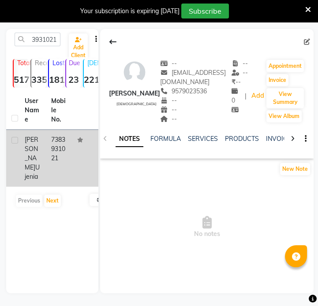
click at [40, 163] on div "[PERSON_NAME]" at bounding box center [33, 158] width 16 height 46
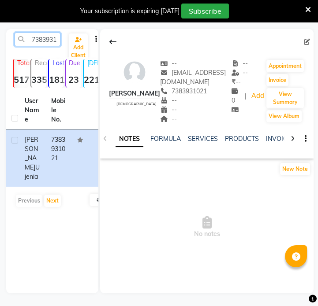
click at [46, 38] on input "7383931021" at bounding box center [38, 40] width 46 height 14
paste input "9898170970"
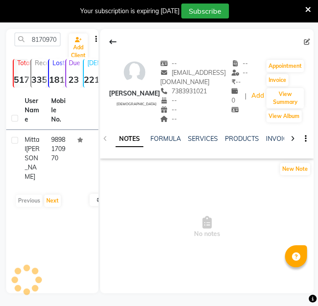
click at [41, 168] on div "User Name Mobile No. [PERSON_NAME] 9898170970 Previous Next 10 50 100" at bounding box center [52, 151] width 92 height 120
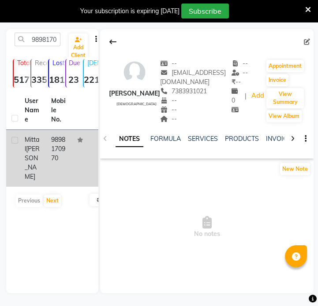
click at [44, 163] on td "[PERSON_NAME]" at bounding box center [32, 158] width 26 height 57
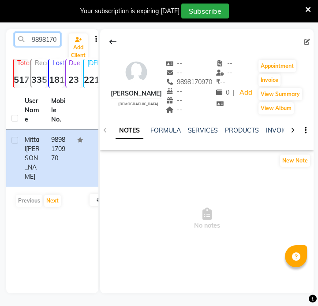
click at [35, 42] on input "9898170970" at bounding box center [38, 40] width 46 height 14
paste input "054100304"
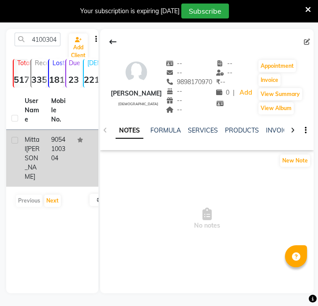
click at [71, 160] on td "9054100304" at bounding box center [59, 158] width 26 height 57
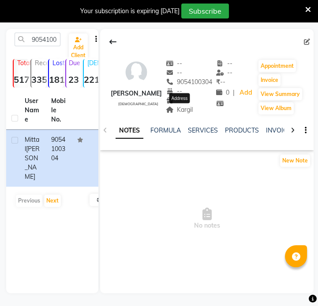
click at [189, 109] on span "Kargil" at bounding box center [179, 110] width 27 height 8
click at [36, 38] on input "9054100304" at bounding box center [38, 40] width 46 height 14
click at [36, 37] on input "9054100304" at bounding box center [38, 40] width 46 height 14
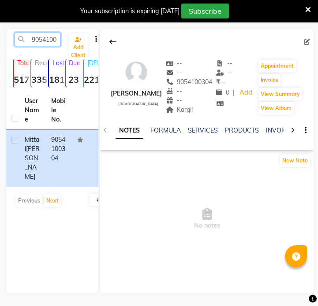
paste input "6728132"
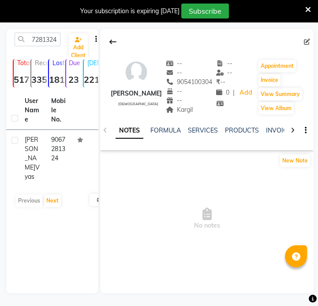
click at [56, 140] on td "9067281324" at bounding box center [59, 158] width 26 height 57
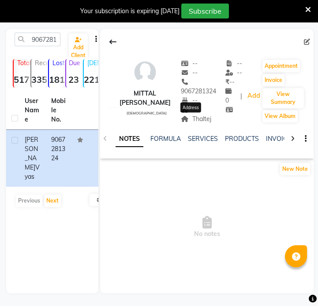
click at [198, 118] on span "Thaltej" at bounding box center [196, 119] width 30 height 8
click at [56, 44] on input "9067281324" at bounding box center [38, 40] width 46 height 14
paste input "904344253"
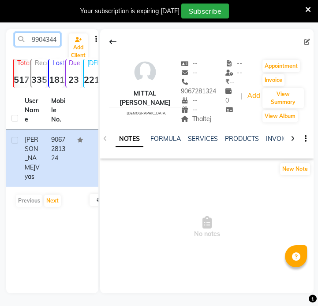
scroll to position [0, 12]
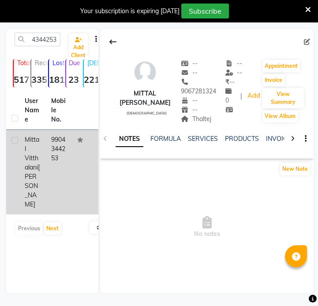
click at [45, 154] on td "Mittal Vitthalani [PERSON_NAME]" at bounding box center [32, 172] width 26 height 85
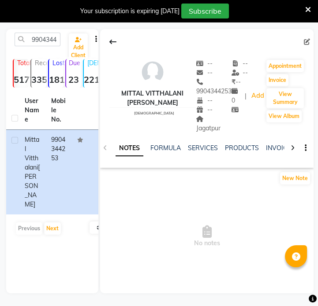
click at [215, 117] on span "Jagatpur" at bounding box center [208, 123] width 24 height 17
click at [43, 44] on input "9904344253" at bounding box center [38, 40] width 46 height 14
paste input "8980719719"
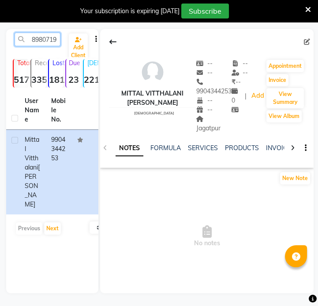
scroll to position [0, 12]
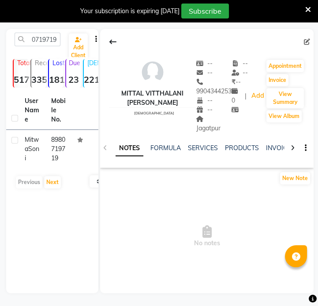
click at [60, 158] on td "8980719719" at bounding box center [59, 149] width 26 height 38
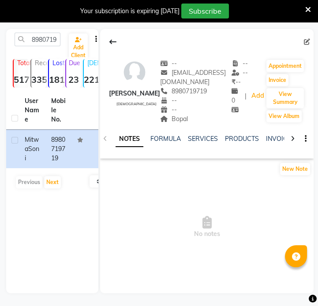
click at [153, 124] on div "NOTES FORMULA SERVICES PRODUCTS INVOICES APPOINTMENTS MEMBERSHIP PACKAGES VOUCH…" at bounding box center [206, 139] width 213 height 30
click at [160, 121] on span "Bopal" at bounding box center [174, 119] width 28 height 8
click at [161, 120] on span "Bopal" at bounding box center [174, 119] width 28 height 8
drag, startPoint x: 150, startPoint y: 118, endPoint x: 161, endPoint y: 117, distance: 11.5
click at [160, 118] on icon at bounding box center [164, 119] width 8 height 6
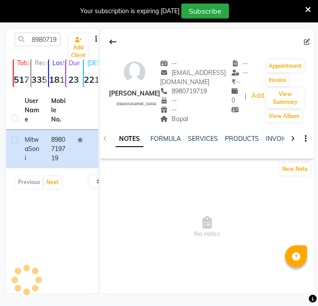
click at [167, 120] on span "Bopal" at bounding box center [174, 119] width 28 height 8
click at [40, 40] on input "8980719719" at bounding box center [38, 40] width 46 height 14
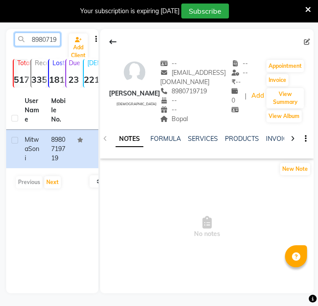
paste input "9503620254"
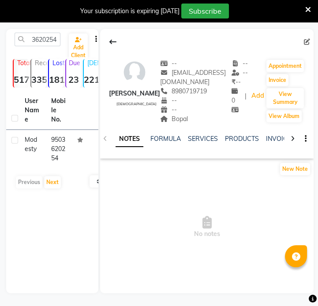
click at [58, 149] on td "9503620254" at bounding box center [59, 149] width 26 height 38
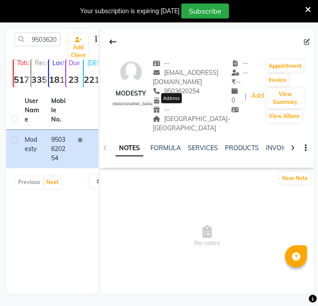
click at [189, 115] on span "[GEOGRAPHIC_DATA]- [GEOGRAPHIC_DATA]" at bounding box center [192, 123] width 78 height 17
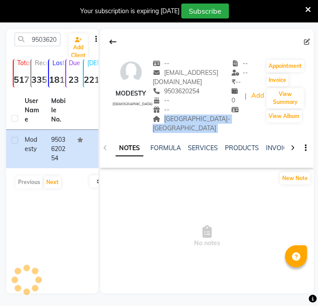
click at [189, 115] on span "[GEOGRAPHIC_DATA]- [GEOGRAPHIC_DATA]" at bounding box center [192, 123] width 78 height 17
click at [51, 35] on input "9503620254" at bounding box center [38, 40] width 46 height 14
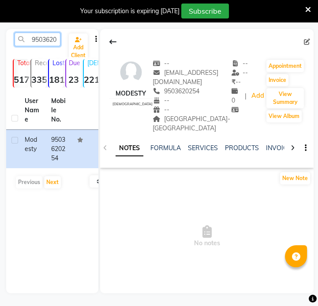
click at [51, 35] on input "9503620254" at bounding box center [38, 40] width 46 height 14
paste input "74118390"
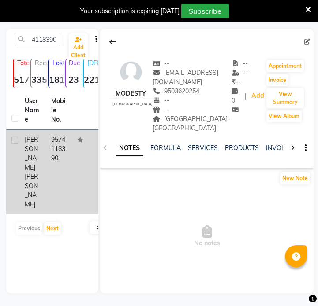
click at [61, 145] on td "9574118390" at bounding box center [59, 172] width 26 height 85
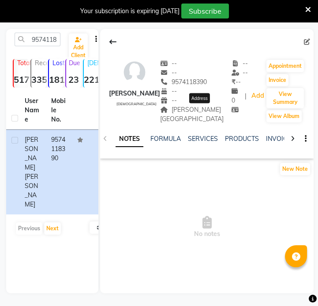
click at [211, 113] on span "[PERSON_NAME][GEOGRAPHIC_DATA]" at bounding box center [191, 114] width 63 height 17
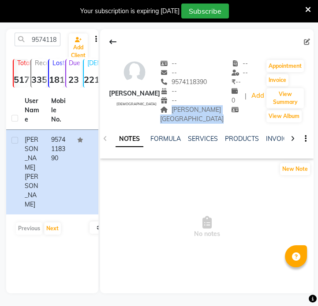
click at [211, 113] on span "[PERSON_NAME][GEOGRAPHIC_DATA]" at bounding box center [191, 114] width 63 height 17
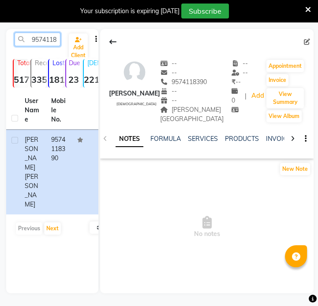
click at [31, 43] on input "9574118390" at bounding box center [38, 40] width 46 height 14
paste input "9023536"
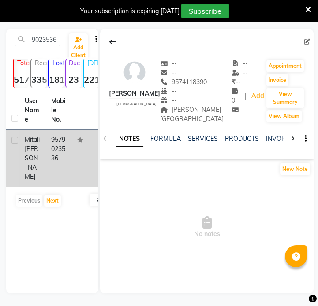
click at [55, 166] on td "9579023536" at bounding box center [59, 158] width 26 height 57
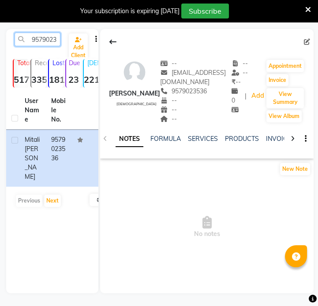
click at [33, 37] on input "9579023536" at bounding box center [38, 40] width 46 height 14
paste input "8511990060"
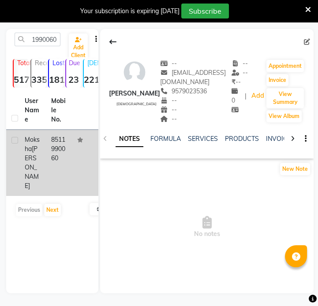
click at [69, 148] on td "8511990060" at bounding box center [59, 163] width 26 height 66
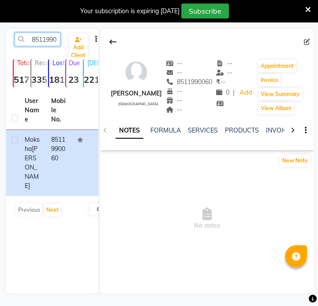
click at [55, 41] on input "8511990060" at bounding box center [38, 40] width 46 height 14
paste input "7862064759"
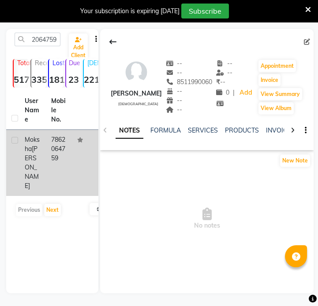
click at [53, 140] on td "7862064759" at bounding box center [59, 163] width 26 height 66
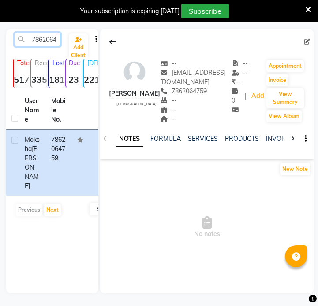
click at [40, 38] on input "7862064759" at bounding box center [38, 40] width 46 height 14
paste input "9860633222"
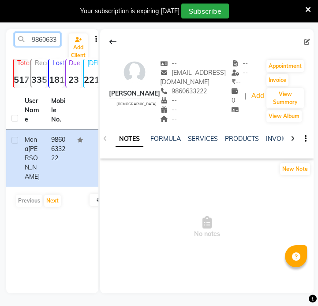
click at [52, 42] on input "9860633222" at bounding box center [38, 40] width 46 height 14
paste input "13068454"
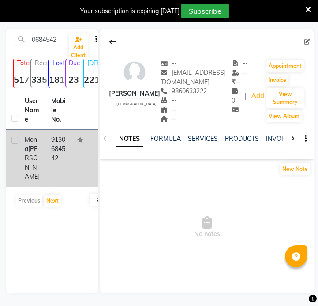
click at [65, 159] on td "9130684542" at bounding box center [59, 158] width 26 height 57
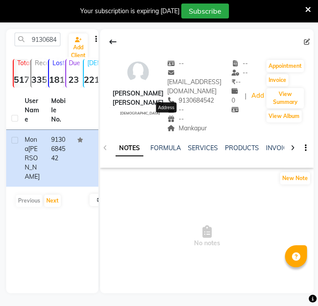
click at [175, 124] on span "Mankapur" at bounding box center [187, 128] width 40 height 8
click at [176, 124] on span "Mankapur" at bounding box center [187, 128] width 40 height 8
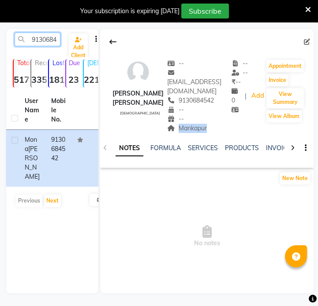
click at [46, 33] on input "9130684542" at bounding box center [38, 40] width 46 height 14
paste input "7405509661"
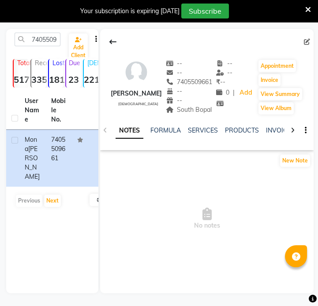
click at [182, 114] on div "South Bopal" at bounding box center [189, 109] width 47 height 9
click at [31, 44] on input "7405509661" at bounding box center [38, 40] width 46 height 14
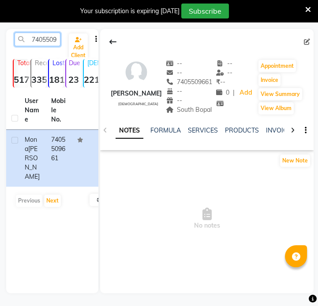
paste input "989823514"
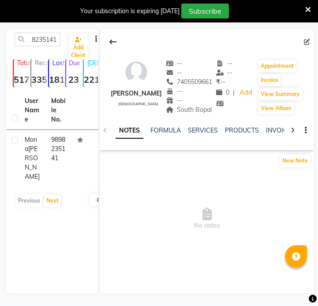
click at [71, 152] on td "9898235141" at bounding box center [59, 158] width 26 height 57
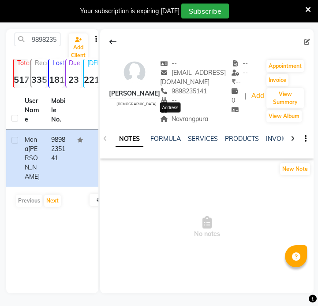
click at [185, 119] on span "Navrangpura" at bounding box center [184, 119] width 48 height 8
click at [51, 46] on input "9898235141" at bounding box center [38, 40] width 46 height 14
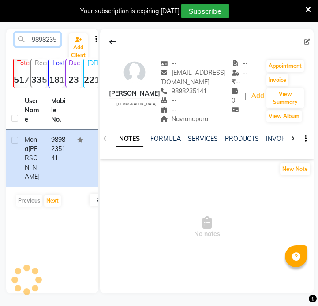
click at [51, 45] on input "9898235141" at bounding box center [38, 40] width 46 height 14
paste input "689674820"
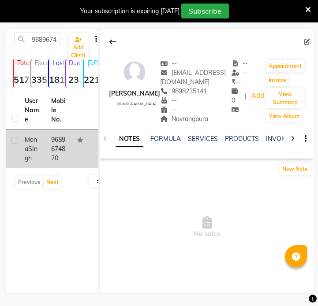
click at [72, 157] on td at bounding box center [85, 149] width 26 height 38
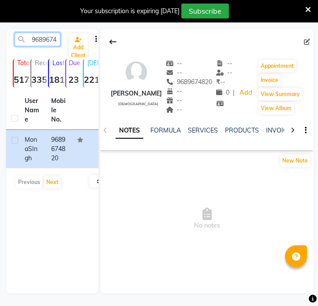
click at [49, 43] on input "9689674820" at bounding box center [38, 40] width 46 height 14
paste input "970971844"
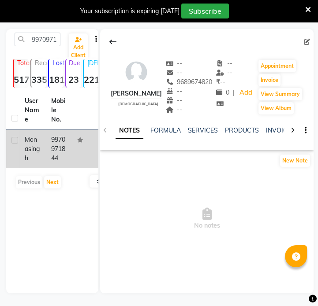
click at [57, 161] on td "9970971844" at bounding box center [59, 149] width 26 height 38
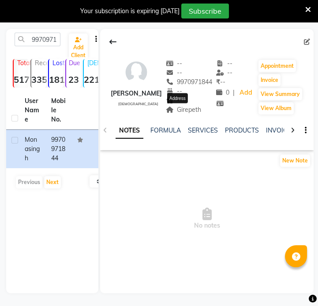
click at [181, 115] on div "-- -- 9970971844 -- -- Girepeth Address" at bounding box center [189, 87] width 47 height 56
click at [184, 112] on span "Girepeth" at bounding box center [184, 110] width 36 height 8
click at [51, 41] on input "9970971844" at bounding box center [38, 40] width 46 height 14
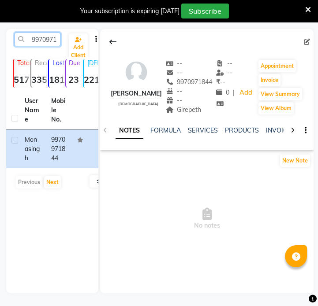
paste input "730646431"
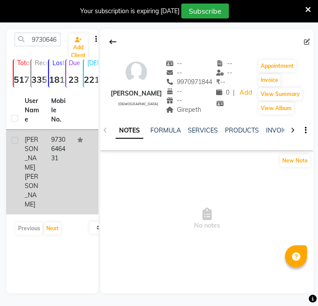
click at [57, 196] on td "9730646431" at bounding box center [59, 172] width 26 height 85
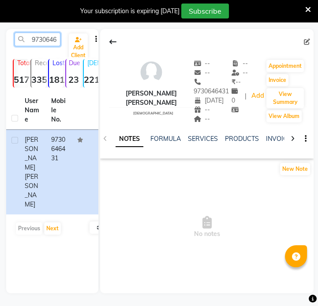
click at [55, 36] on input "9730646431" at bounding box center [38, 40] width 46 height 14
paste input "7378777454"
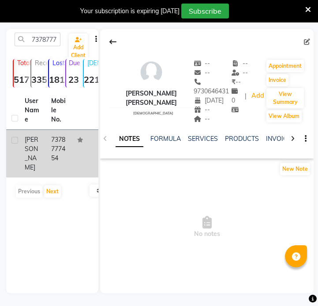
click at [61, 160] on td "7378777454" at bounding box center [59, 154] width 26 height 48
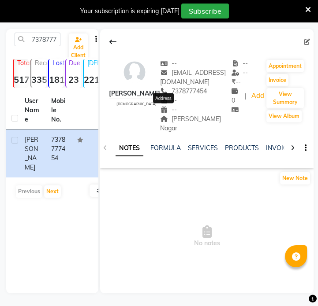
click at [172, 115] on span "[PERSON_NAME] Nagar" at bounding box center [190, 123] width 61 height 17
click at [41, 34] on input "7378777454" at bounding box center [38, 40] width 46 height 14
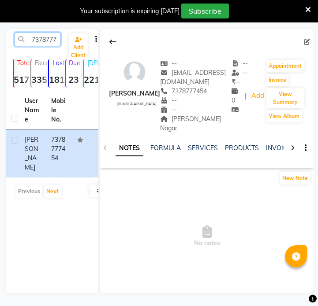
paste input "9909558527"
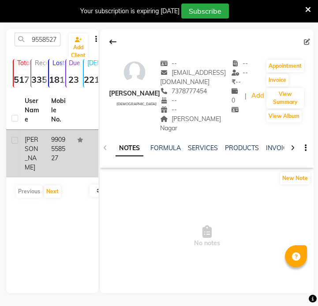
click at [79, 155] on td at bounding box center [85, 154] width 26 height 48
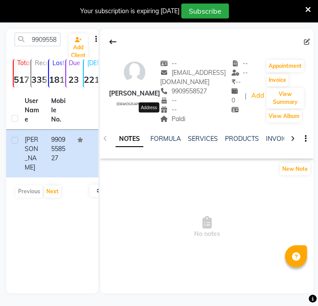
click at [160, 119] on span "Paldi" at bounding box center [172, 119] width 25 height 8
click at [45, 40] on input "9909558527" at bounding box center [38, 40] width 46 height 14
paste input "405834399"
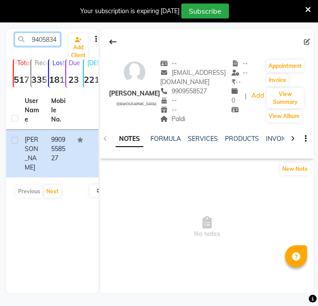
scroll to position [0, 12]
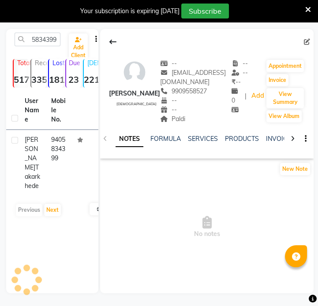
click at [43, 129] on th "User Name" at bounding box center [32, 110] width 26 height 39
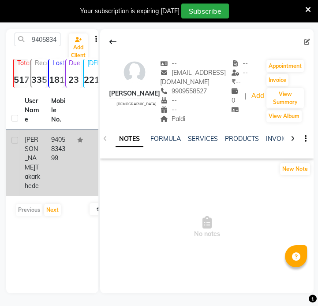
click at [49, 163] on td "9405834399" at bounding box center [59, 163] width 26 height 66
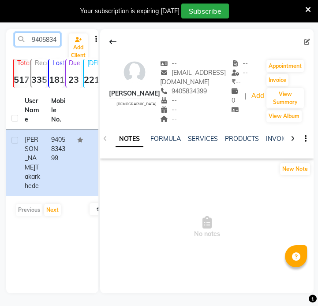
click at [42, 35] on input "9405834399" at bounding box center [38, 40] width 46 height 14
paste input "130830431"
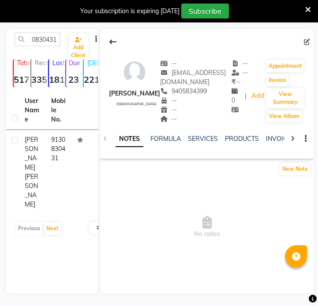
click at [57, 144] on td "9130830431" at bounding box center [59, 172] width 26 height 85
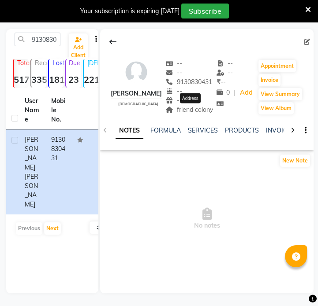
click at [187, 109] on span "friend colony" at bounding box center [189, 110] width 48 height 8
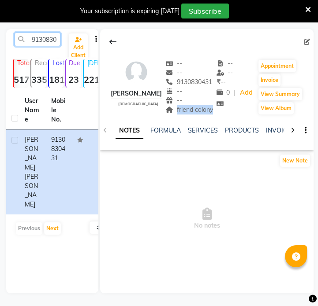
click at [52, 42] on input "9130830431" at bounding box center [38, 40] width 46 height 14
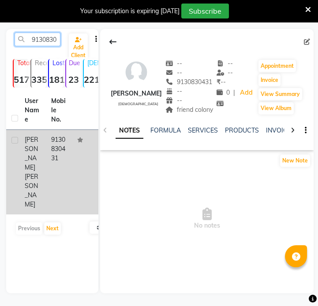
paste input "7036228882"
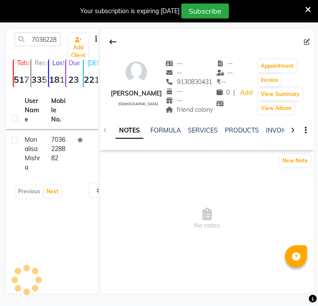
click at [65, 176] on td "7036228882" at bounding box center [59, 154] width 26 height 48
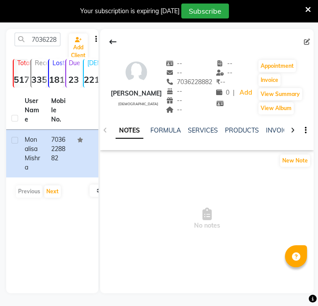
click at [46, 31] on div "7036228882 Add Client Total 5177 Recent 335 Lost 1816 Due 23 [DEMOGRAPHIC_DATA]…" at bounding box center [52, 161] width 92 height 265
click at [52, 38] on input "7036228882" at bounding box center [38, 40] width 46 height 14
paste input "45490603"
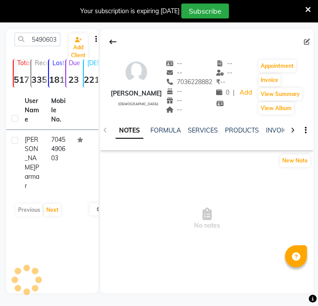
click at [53, 150] on td "7045490603" at bounding box center [59, 163] width 26 height 66
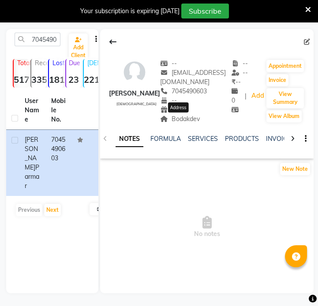
click at [190, 119] on span "Bodakdev" at bounding box center [180, 119] width 40 height 8
click at [40, 33] on input "7045490603" at bounding box center [38, 40] width 46 height 14
paste input "8055920747"
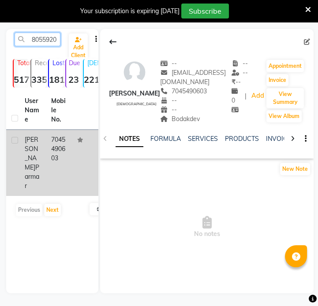
scroll to position [0, 12]
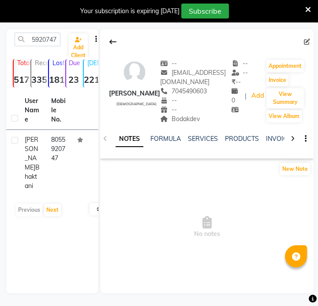
click at [62, 150] on td "8055920747" at bounding box center [59, 163] width 26 height 66
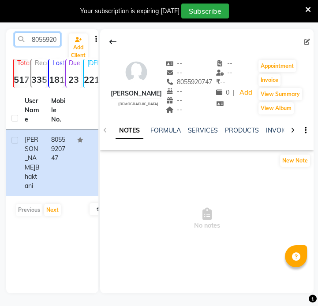
click at [50, 37] on input "8055920747" at bounding box center [38, 40] width 46 height 14
paste input "9879524363"
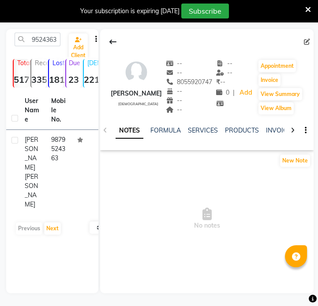
click at [62, 147] on td "9879524363" at bounding box center [59, 172] width 26 height 85
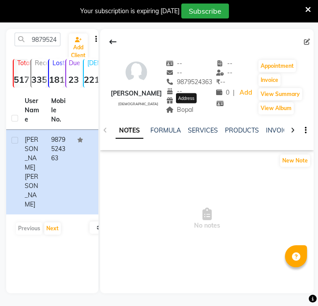
click at [194, 112] on span "Bopal" at bounding box center [180, 110] width 28 height 8
click at [34, 36] on input "9879524363" at bounding box center [38, 40] width 46 height 14
paste input "7987016881"
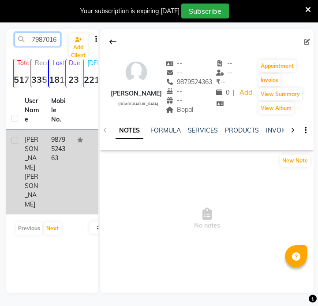
scroll to position [0, 12]
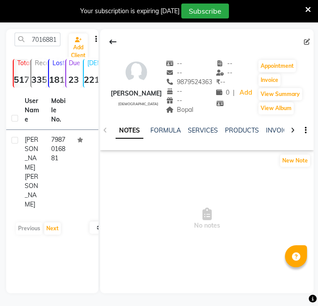
click at [78, 168] on td at bounding box center [85, 172] width 26 height 85
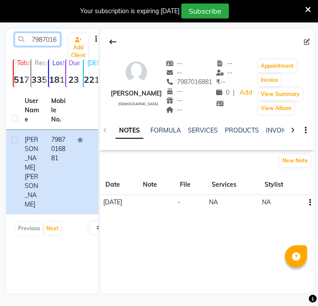
click at [45, 41] on input "7987016881" at bounding box center [38, 40] width 46 height 14
paste input "9561697424"
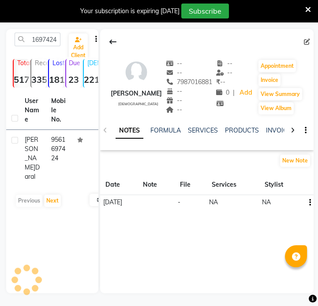
click at [57, 172] on div "User Name Mobile No. [PERSON_NAME] 9561697424 Previous Next 10 50 100" at bounding box center [52, 151] width 92 height 120
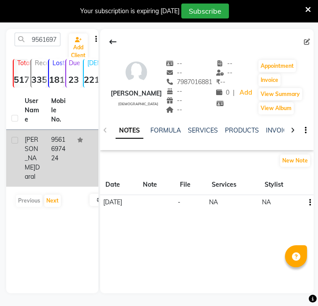
click at [61, 162] on td "9561697424" at bounding box center [59, 158] width 26 height 57
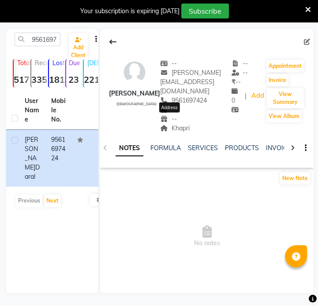
click at [172, 124] on span "Khapri" at bounding box center [175, 128] width 30 height 8
click at [57, 41] on input "9561697424" at bounding box center [38, 40] width 46 height 14
paste input "8805585549"
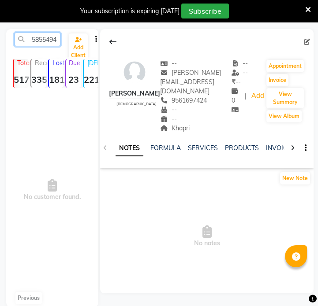
click at [46, 40] on input "95616978805585549424" at bounding box center [38, 40] width 46 height 14
paste input "8805585549"
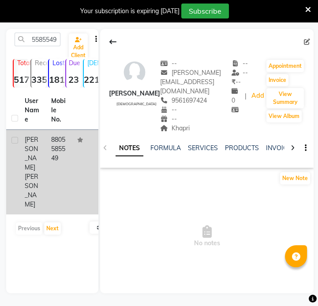
click at [52, 151] on td "8805585549" at bounding box center [59, 172] width 26 height 85
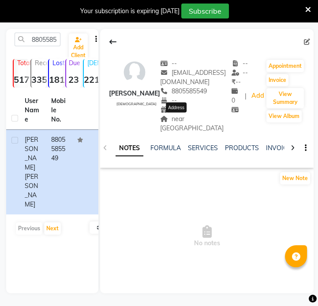
click at [186, 115] on span "near [GEOGRAPHIC_DATA]" at bounding box center [191, 123] width 63 height 17
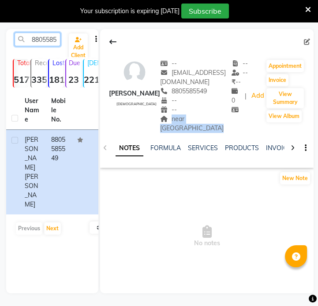
click at [45, 38] on input "8805585549" at bounding box center [38, 40] width 46 height 14
paste input "9822282494"
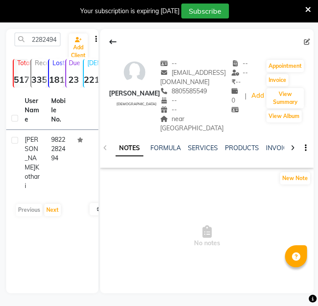
click at [59, 160] on td "9822282494" at bounding box center [59, 163] width 26 height 66
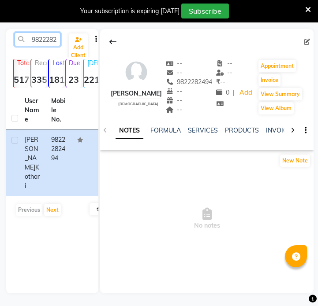
click at [48, 35] on input "9822282494" at bounding box center [38, 40] width 46 height 14
paste input "370833646"
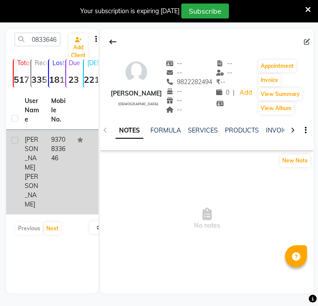
click at [69, 145] on td "9370833646" at bounding box center [59, 172] width 26 height 85
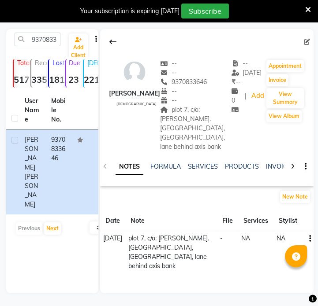
click at [179, 123] on div "plot 7, c/o: [PERSON_NAME]. [GEOGRAPHIC_DATA], [GEOGRAPHIC_DATA], lane behind a…" at bounding box center [195, 128] width 71 height 46
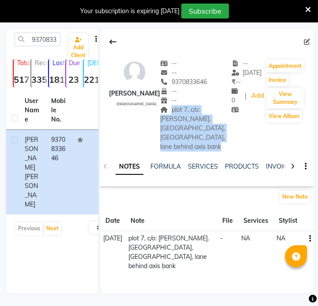
click at [179, 123] on div "plot 7, c/o: [PERSON_NAME]. [GEOGRAPHIC_DATA], [GEOGRAPHIC_DATA], lane behind a…" at bounding box center [195, 128] width 71 height 46
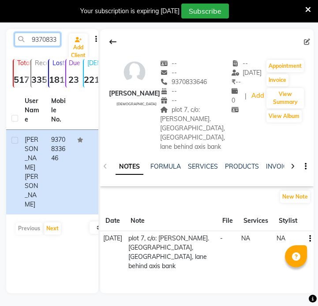
click at [46, 33] on input "9370833646" at bounding box center [38, 40] width 46 height 14
click at [48, 37] on input "9370833646" at bounding box center [38, 40] width 46 height 14
paste input "028822281"
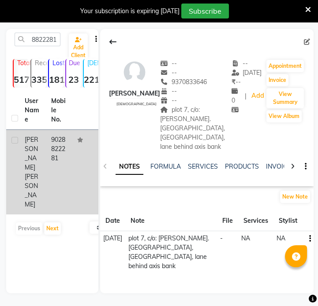
click at [82, 146] on td at bounding box center [85, 172] width 26 height 85
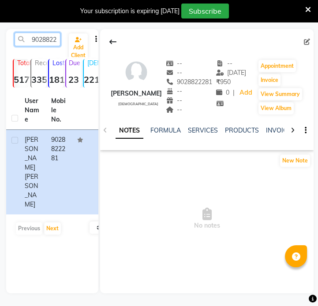
click at [38, 41] on input "9028822281" at bounding box center [38, 40] width 46 height 14
paste input "7875123393"
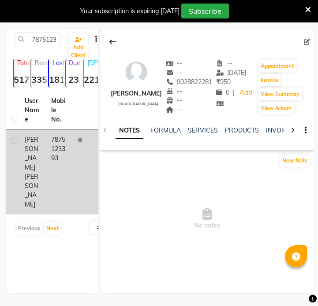
click at [53, 166] on td "7875123393" at bounding box center [59, 172] width 26 height 85
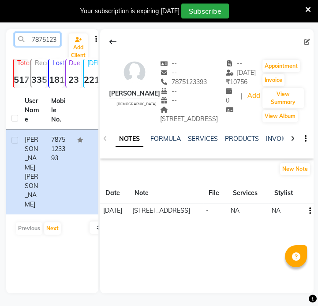
click at [52, 45] on input "7875123393" at bounding box center [38, 40] width 46 height 14
paste input "9724056596"
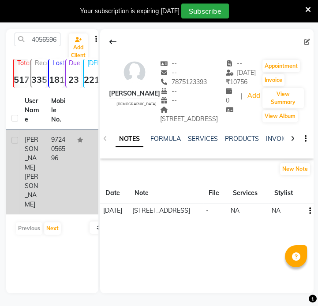
click at [67, 150] on td "9724056596" at bounding box center [59, 172] width 26 height 85
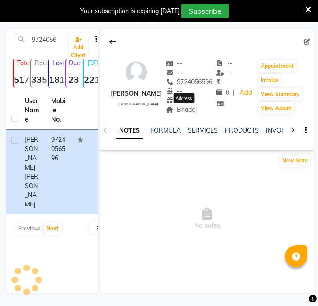
click at [192, 109] on span "Bhadaj" at bounding box center [181, 110] width 31 height 8
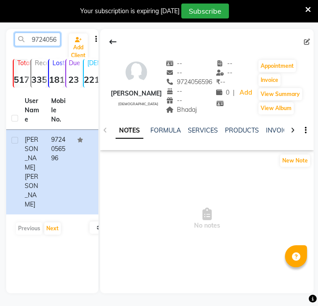
click at [44, 38] on input "9724056596" at bounding box center [38, 40] width 46 height 14
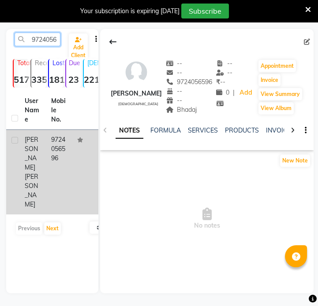
paste input "770857866"
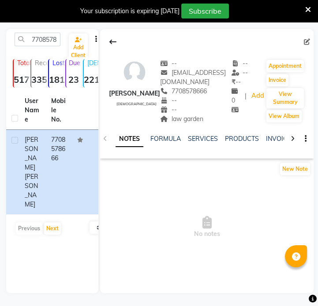
click at [182, 124] on div "NOTES FORMULA SERVICES PRODUCTS INVOICES APPOINTMENTS MEMBERSHIP PACKAGES VOUCH…" at bounding box center [206, 139] width 213 height 30
click at [186, 122] on span "law garden" at bounding box center [181, 119] width 43 height 8
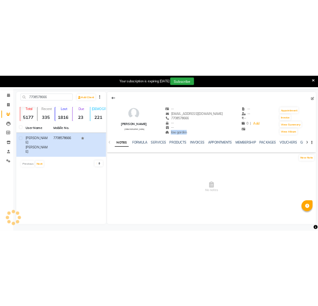
scroll to position [28, 0]
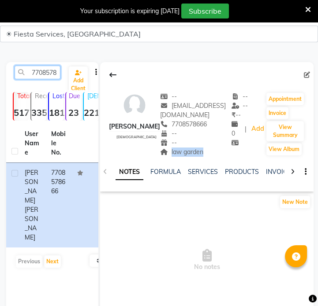
click at [45, 76] on input "7708578666" at bounding box center [38, 73] width 46 height 14
paste input "8380046481"
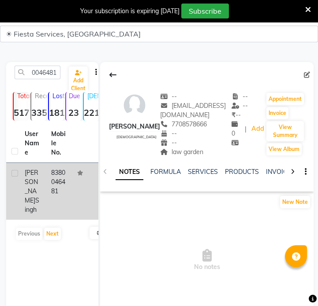
click at [70, 182] on td "8380046481" at bounding box center [59, 191] width 26 height 57
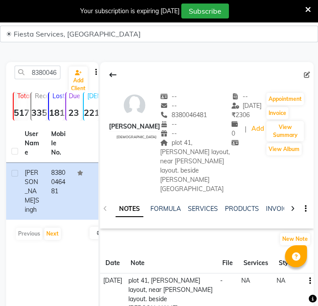
click at [191, 147] on div "plot 41, [PERSON_NAME] layout, near [PERSON_NAME] layout. beside [PERSON_NAME][…" at bounding box center [195, 166] width 71 height 56
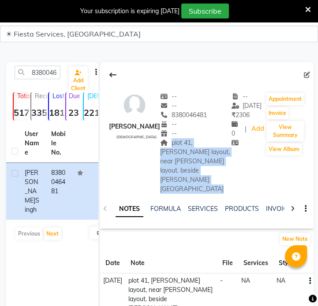
click at [191, 147] on div "plot 41, [PERSON_NAME] layout, near [PERSON_NAME] layout. beside [PERSON_NAME][…" at bounding box center [195, 166] width 71 height 56
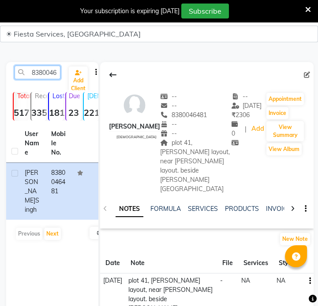
click at [56, 69] on input "8380046481" at bounding box center [38, 73] width 46 height 14
paste input "9650410303"
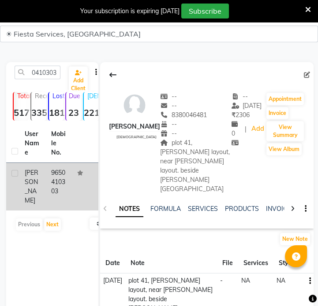
click at [74, 185] on td at bounding box center [85, 187] width 26 height 48
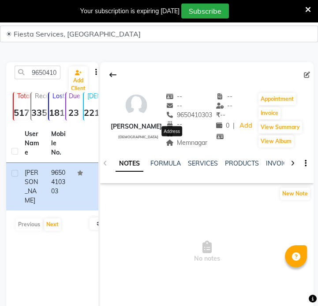
click at [172, 146] on span "Memnagar" at bounding box center [187, 143] width 42 height 8
click at [52, 69] on input "9650410303" at bounding box center [38, 73] width 46 height 14
paste input "8600360686"
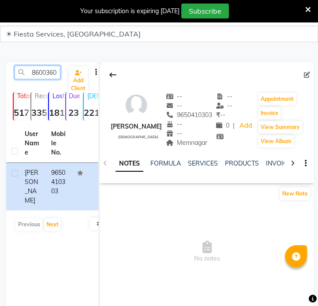
scroll to position [0, 12]
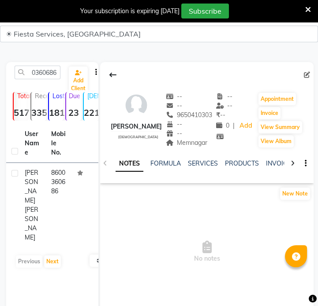
drag, startPoint x: 54, startPoint y: 186, endPoint x: 137, endPoint y: 172, distance: 84.0
click at [55, 186] on td "8600360686" at bounding box center [59, 205] width 26 height 85
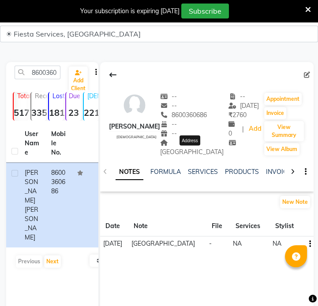
click at [201, 152] on span "[GEOGRAPHIC_DATA]" at bounding box center [191, 147] width 63 height 17
click at [38, 75] on input "8600360686" at bounding box center [38, 73] width 46 height 14
paste input "941267000"
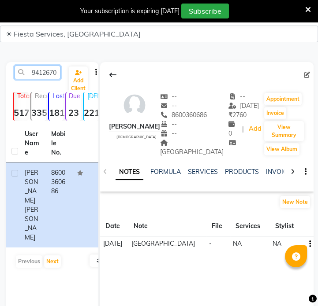
scroll to position [0, 12]
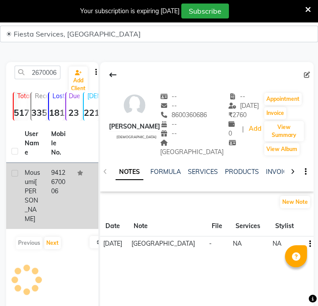
click at [63, 183] on td "9412670006" at bounding box center [59, 196] width 26 height 66
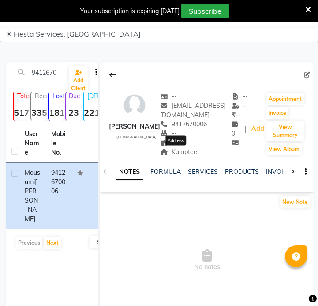
click at [189, 154] on span "Kamptee" at bounding box center [178, 152] width 37 height 8
click at [50, 74] on input "9412670006" at bounding box center [38, 73] width 46 height 14
paste
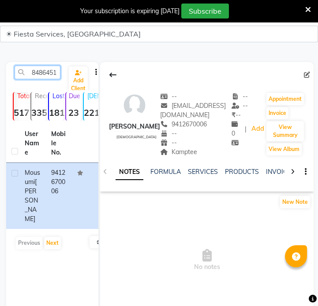
scroll to position [0, 12]
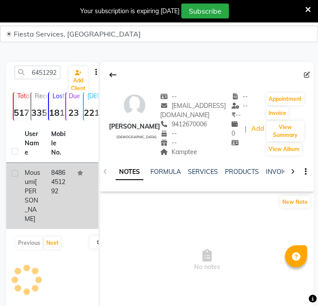
click at [62, 180] on td "8486451292" at bounding box center [59, 196] width 26 height 66
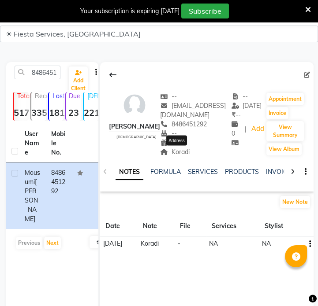
click at [181, 154] on span "Koradi" at bounding box center [175, 152] width 30 height 8
click at [42, 66] on input "8486451292" at bounding box center [38, 73] width 46 height 14
click at [45, 71] on input "8486451292" at bounding box center [38, 73] width 46 height 14
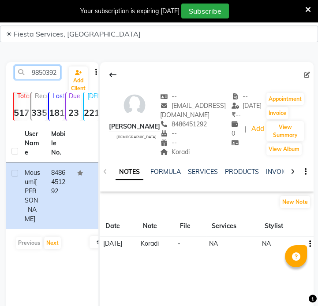
scroll to position [0, 12]
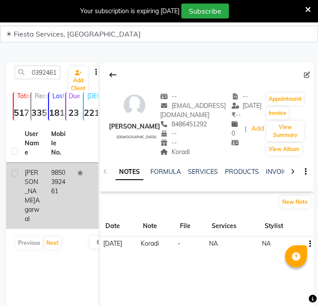
click at [62, 205] on td "9850392461" at bounding box center [59, 196] width 26 height 66
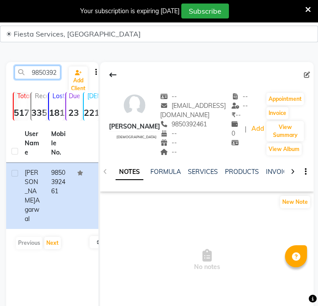
click at [37, 70] on input "9850392461" at bounding box center [38, 73] width 46 height 14
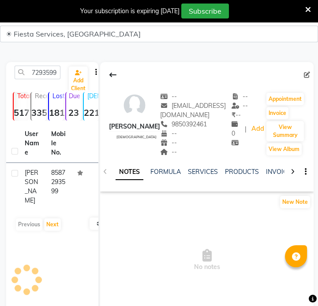
click at [69, 197] on td "8587293599" at bounding box center [59, 187] width 26 height 48
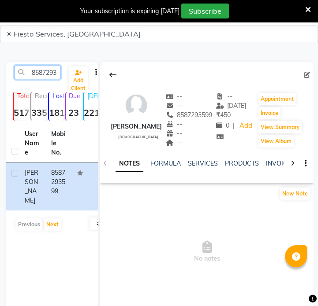
click at [48, 69] on input "8587293599" at bounding box center [38, 73] width 46 height 14
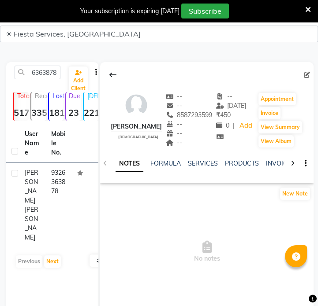
click at [54, 193] on td "9326363878" at bounding box center [59, 205] width 26 height 85
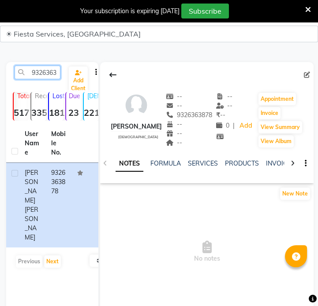
click at [31, 79] on input "9326363878" at bounding box center [38, 73] width 46 height 14
click at [32, 79] on input "9326363878" at bounding box center [38, 73] width 46 height 14
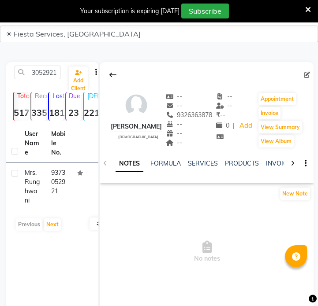
click at [48, 165] on td "9373052921" at bounding box center [59, 187] width 26 height 48
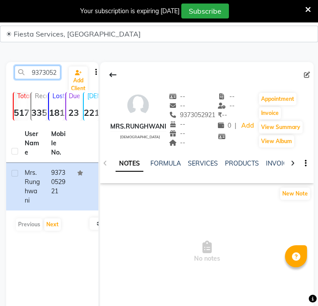
click at [52, 75] on input "9373052921" at bounding box center [38, 73] width 46 height 14
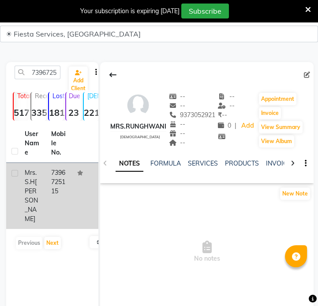
click at [42, 178] on td "[PERSON_NAME]" at bounding box center [32, 196] width 26 height 66
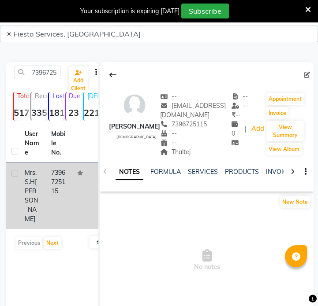
click at [63, 196] on td "7396725115" at bounding box center [59, 196] width 26 height 66
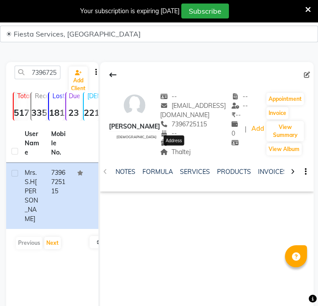
click at [193, 145] on div "--" at bounding box center [195, 142] width 71 height 9
click at [184, 157] on div "NOTES FORMULA SERVICES PRODUCTS INVOICES APPOINTMENTS MEMBERSHIP PACKAGES VOUCH…" at bounding box center [206, 172] width 213 height 30
click at [185, 154] on span "Thaltej" at bounding box center [175, 152] width 30 height 8
click at [39, 67] on input "7396725115" at bounding box center [38, 73] width 46 height 14
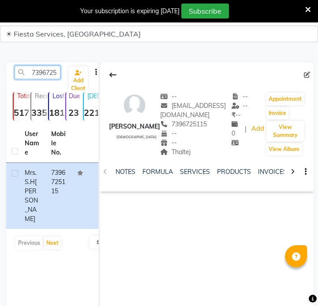
click at [39, 67] on input "7396725115" at bounding box center [38, 73] width 46 height 14
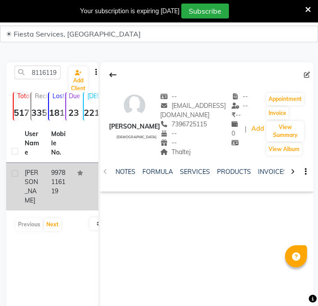
click at [60, 170] on td "9978116119" at bounding box center [59, 187] width 26 height 48
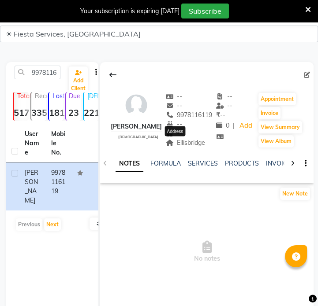
click at [192, 146] on span "Ellisbridge" at bounding box center [186, 143] width 40 height 8
click at [47, 81] on div "9978116119 Add Client" at bounding box center [52, 76] width 89 height 21
click at [48, 77] on input "9978116119" at bounding box center [38, 73] width 46 height 14
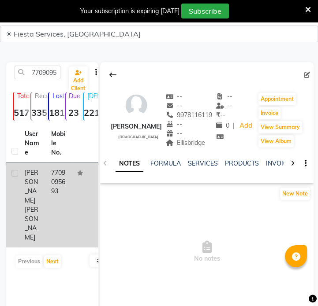
click at [46, 190] on td "7709095693" at bounding box center [59, 205] width 26 height 85
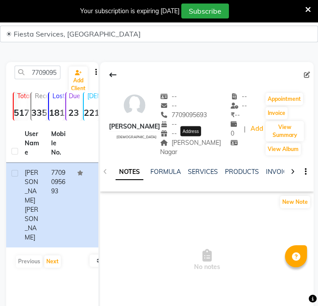
click at [194, 144] on span "[PERSON_NAME] Nagar" at bounding box center [190, 147] width 61 height 17
drag, startPoint x: 56, startPoint y: 61, endPoint x: 56, endPoint y: 67, distance: 6.6
click at [56, 63] on main "7709095693 Add Client Total 5177 Recent 335 Lost 1816 Due 23 [DEMOGRAPHIC_DATA]…" at bounding box center [159, 194] width 318 height 291
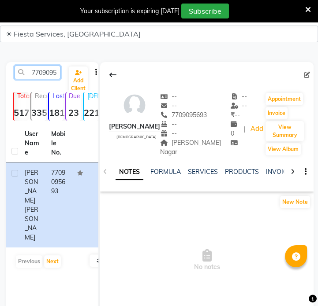
click at [56, 69] on input "7709095693" at bounding box center [38, 73] width 46 height 14
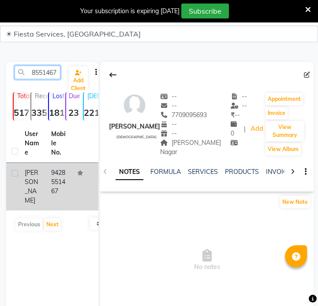
type input "9428551467"
click at [34, 188] on td "[PERSON_NAME]" at bounding box center [32, 187] width 26 height 48
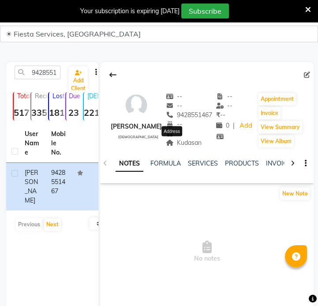
click at [185, 142] on span "Kudasan" at bounding box center [184, 143] width 36 height 8
